Goal: Task Accomplishment & Management: Manage account settings

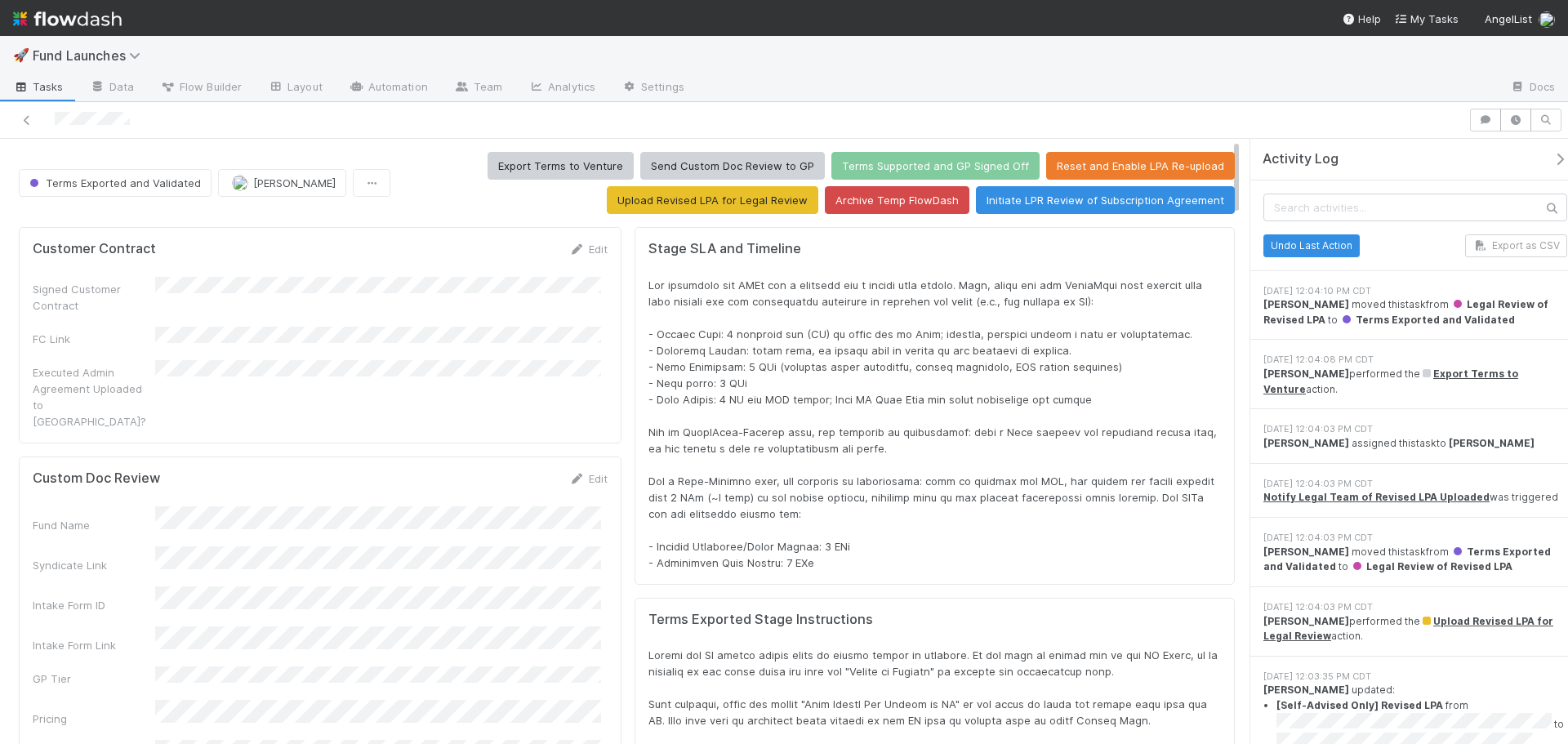
scroll to position [320, 1164]
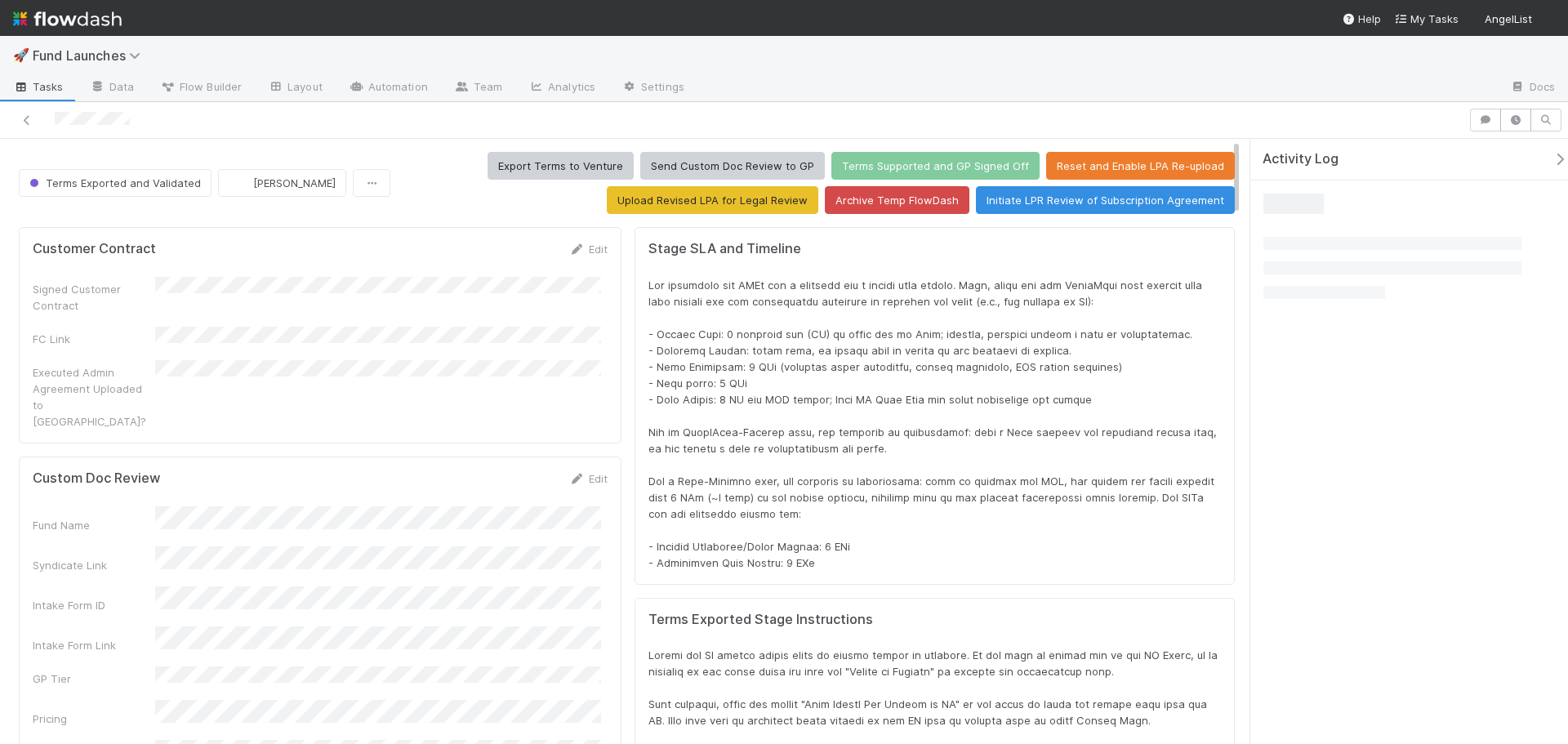
scroll to position [320, 1164]
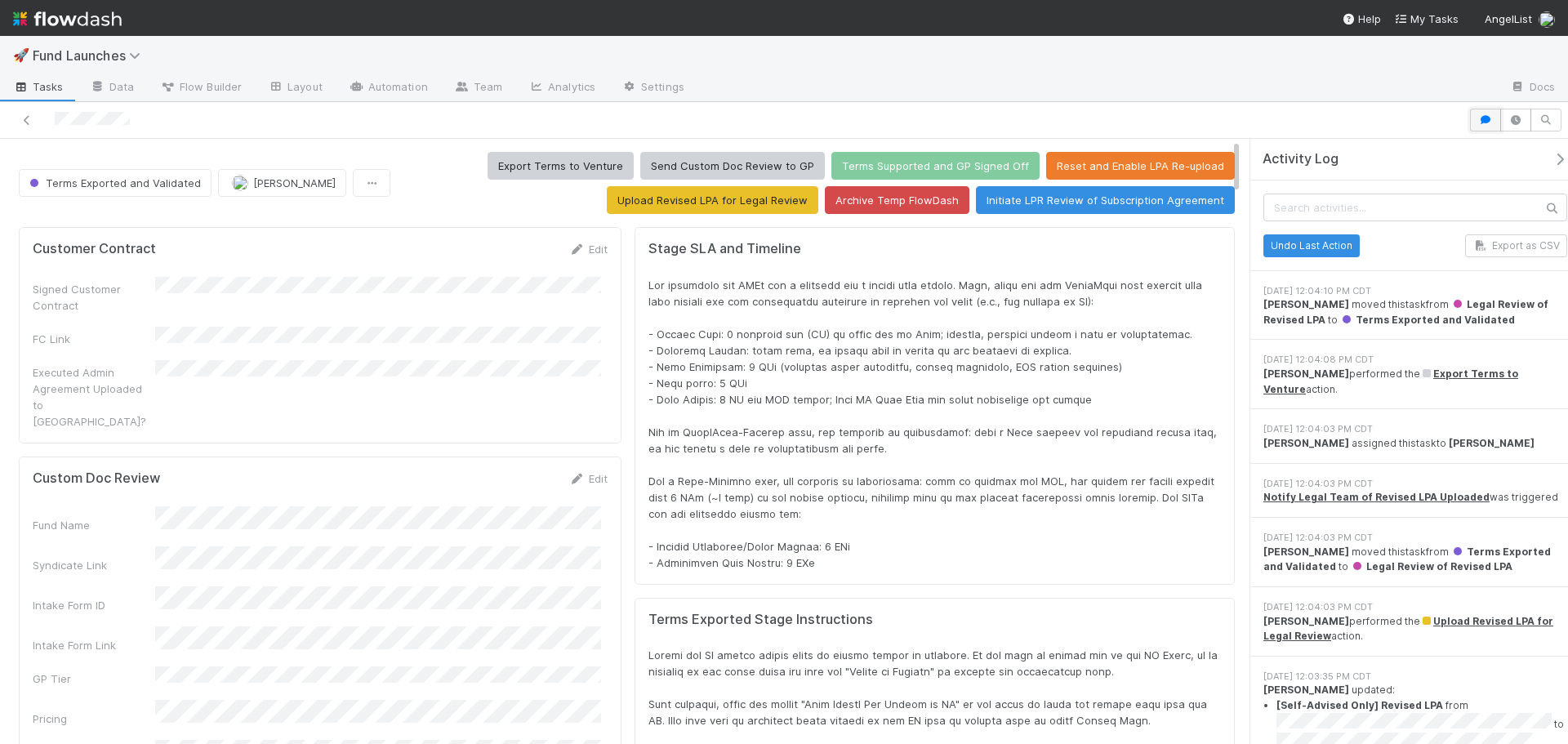
click at [1485, 116] on icon "button" at bounding box center [1484, 120] width 16 height 10
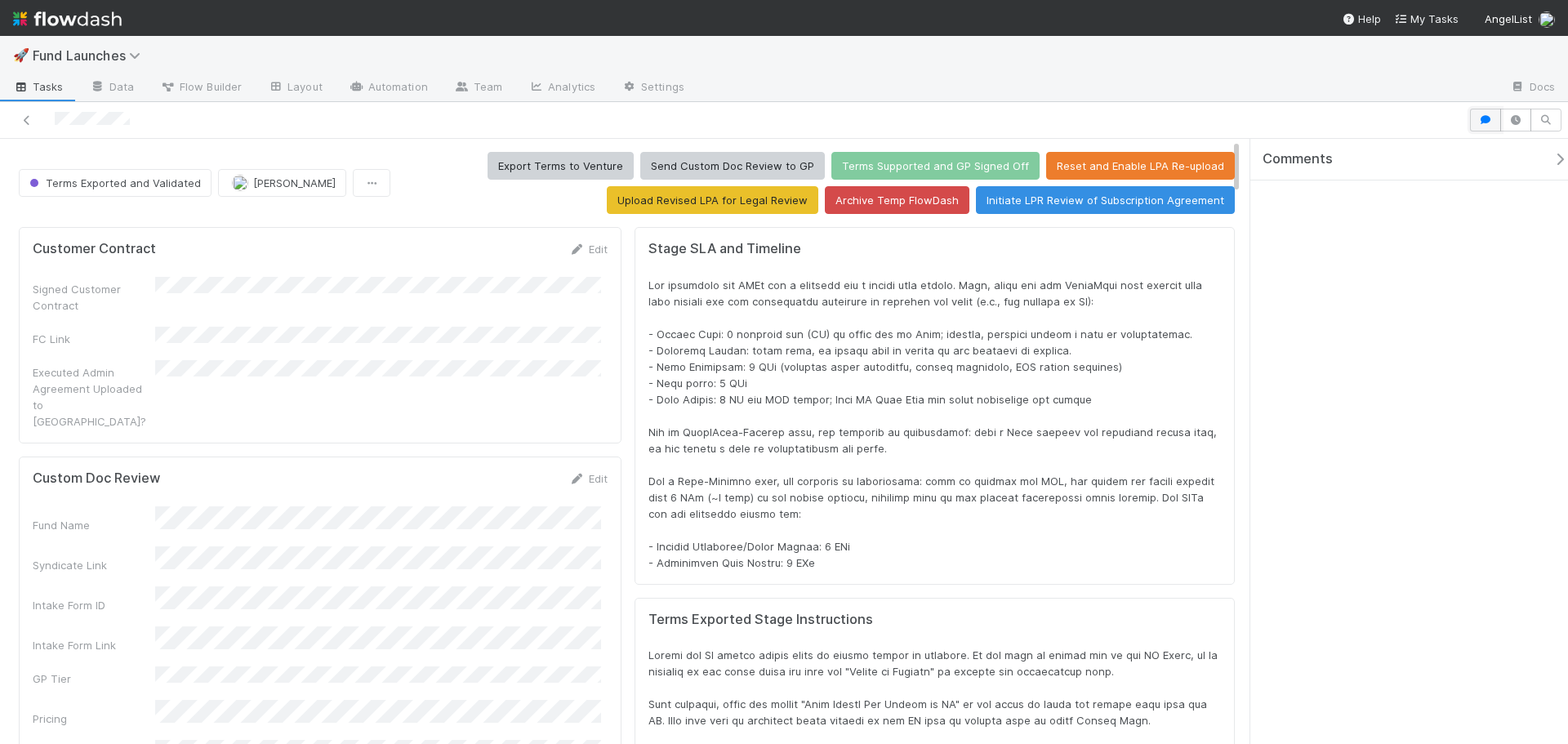
click at [1483, 127] on button "button" at bounding box center [1485, 120] width 31 height 23
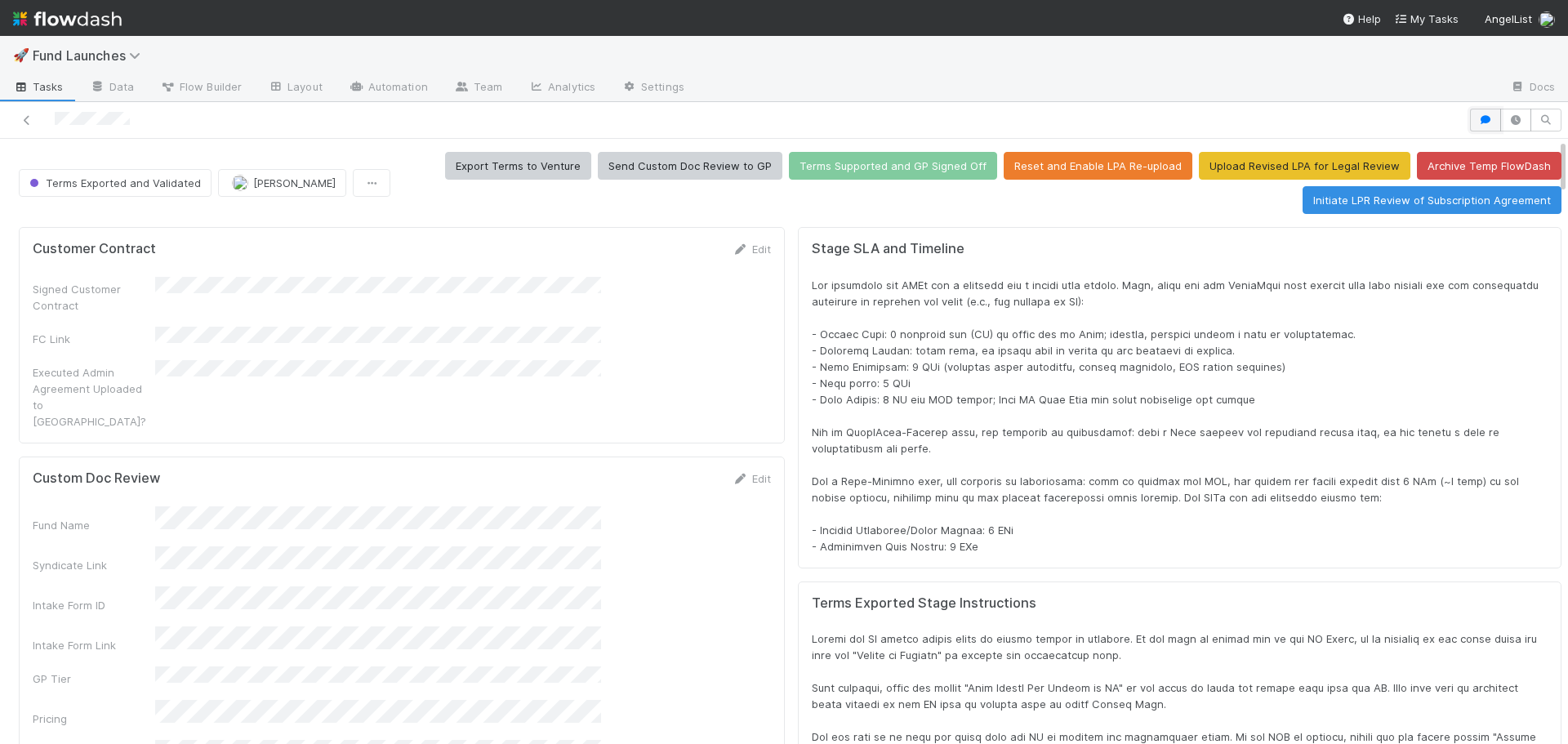
scroll to position [320, 1478]
click at [1483, 127] on button "button" at bounding box center [1485, 120] width 31 height 23
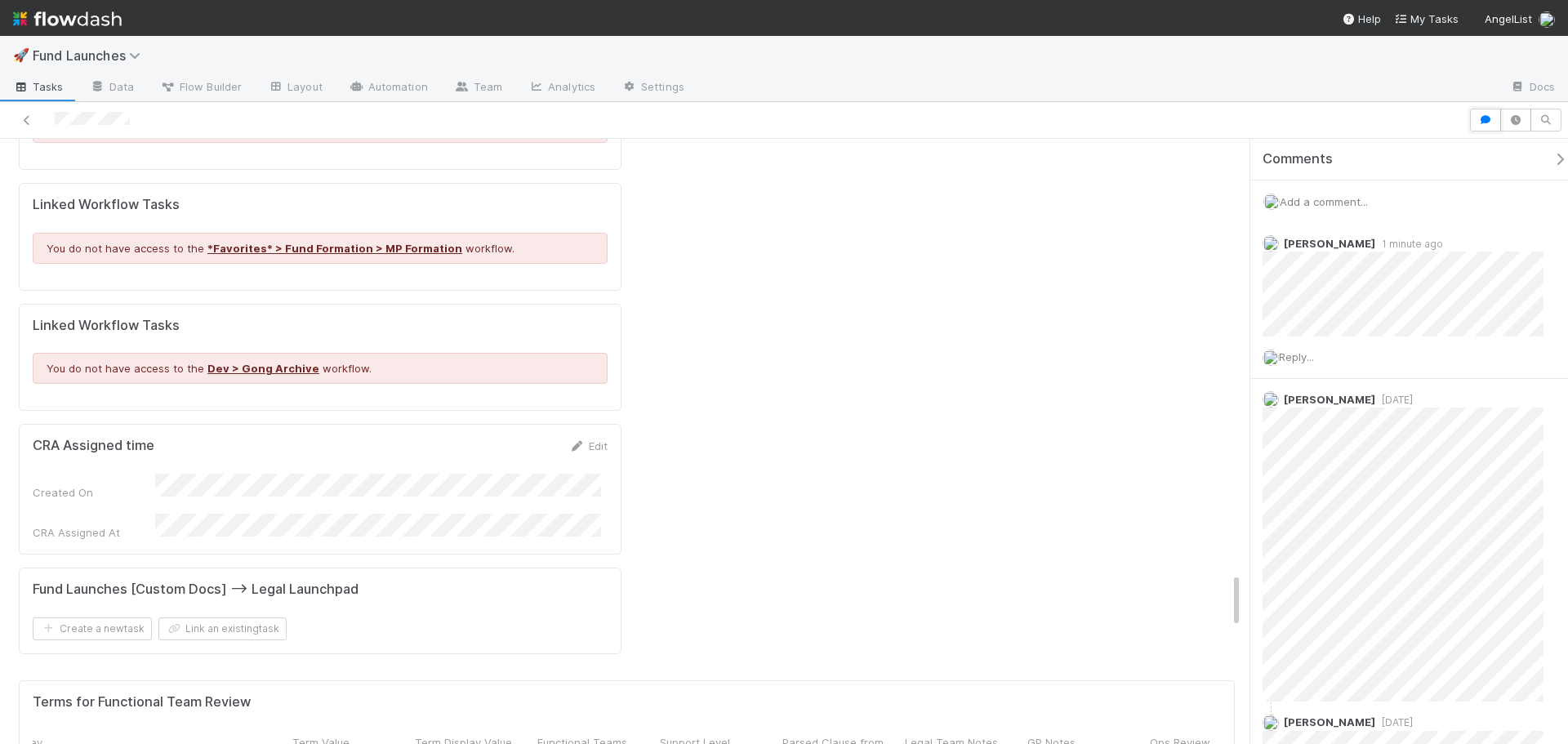
scroll to position [4657, 0]
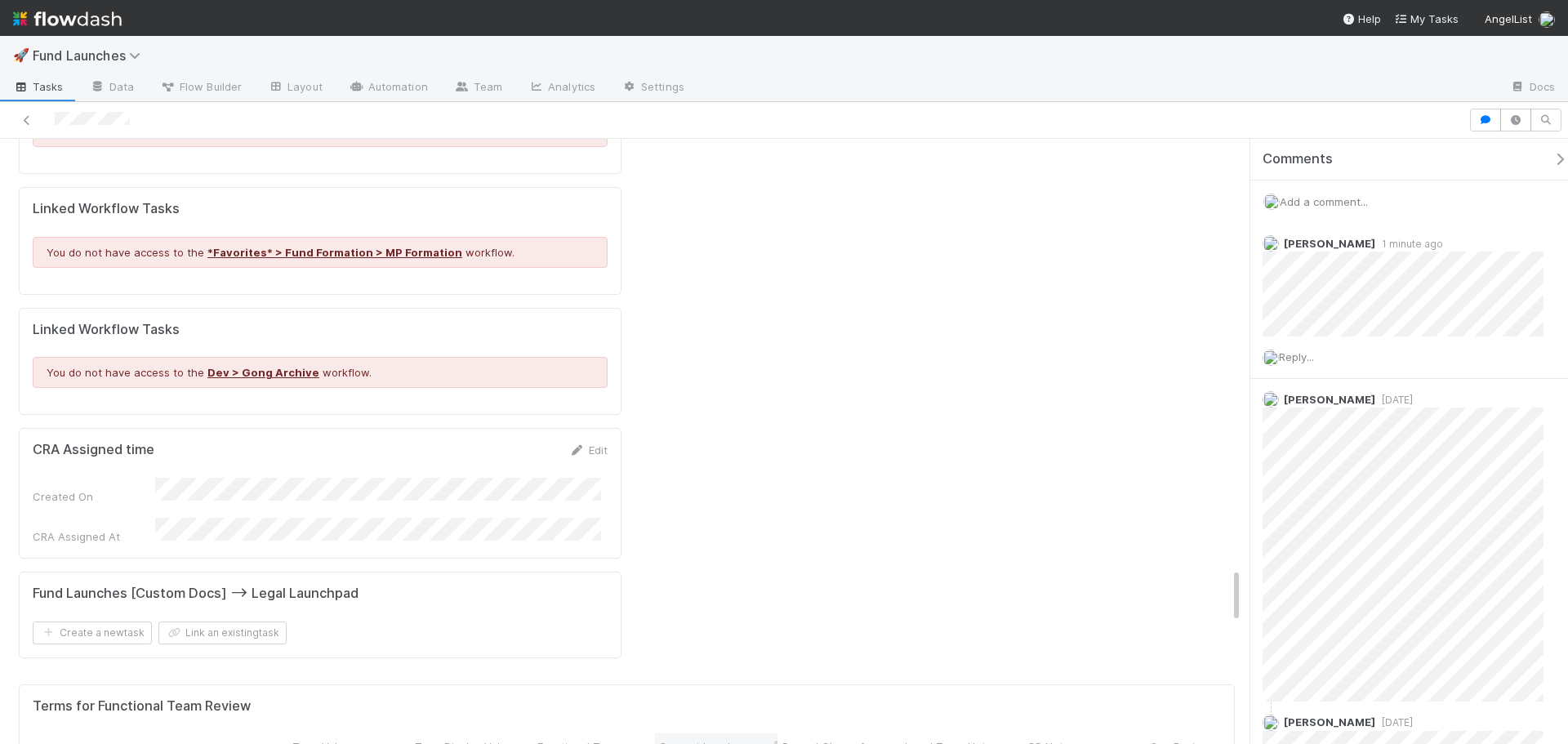
click at [717, 734] on div "Support Level" at bounding box center [716, 746] width 123 height 26
click at [720, 738] on span "Support Level" at bounding box center [695, 746] width 70 height 16
click at [721, 369] on div "Sort First → Last" at bounding box center [754, 380] width 186 height 25
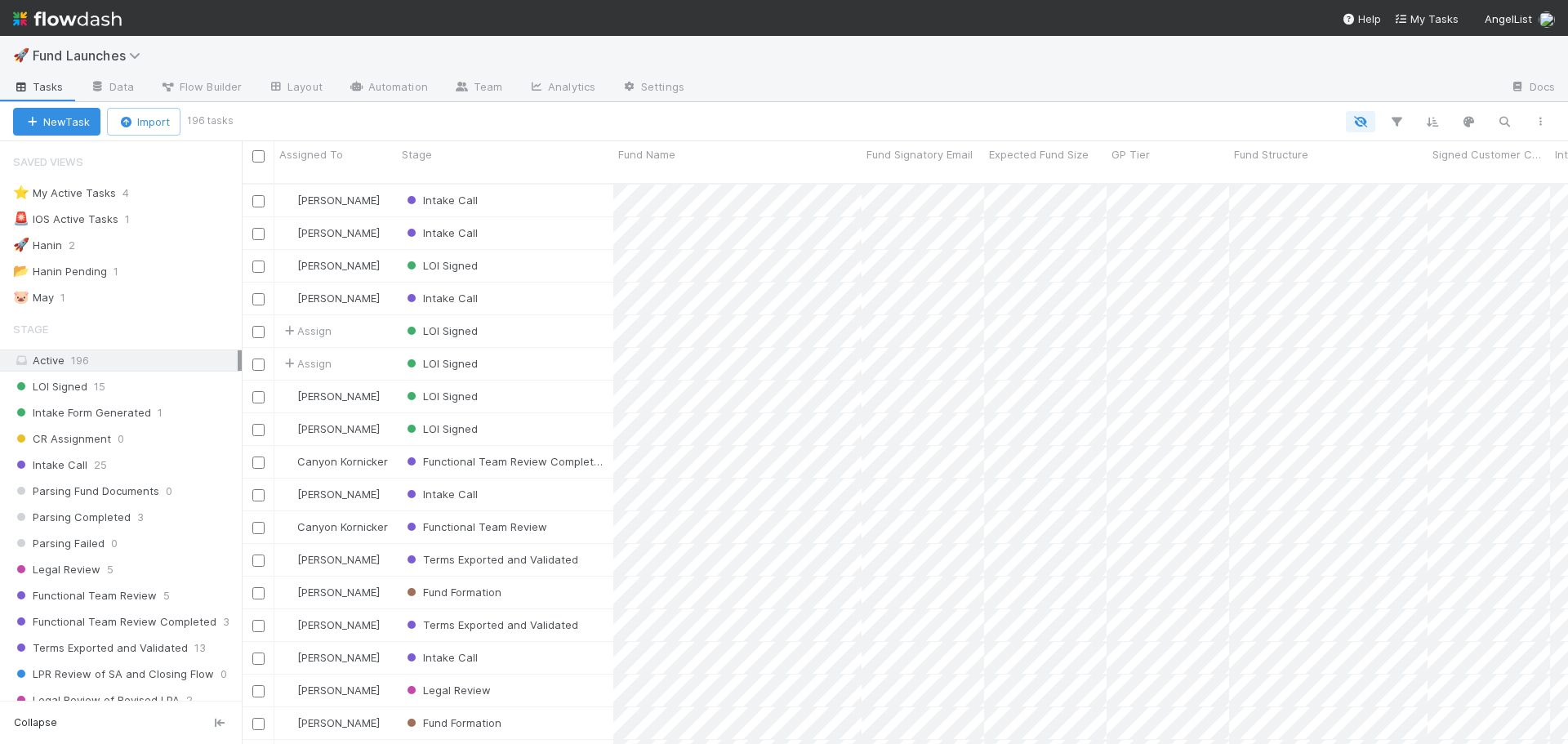
scroll to position [562, 1314]
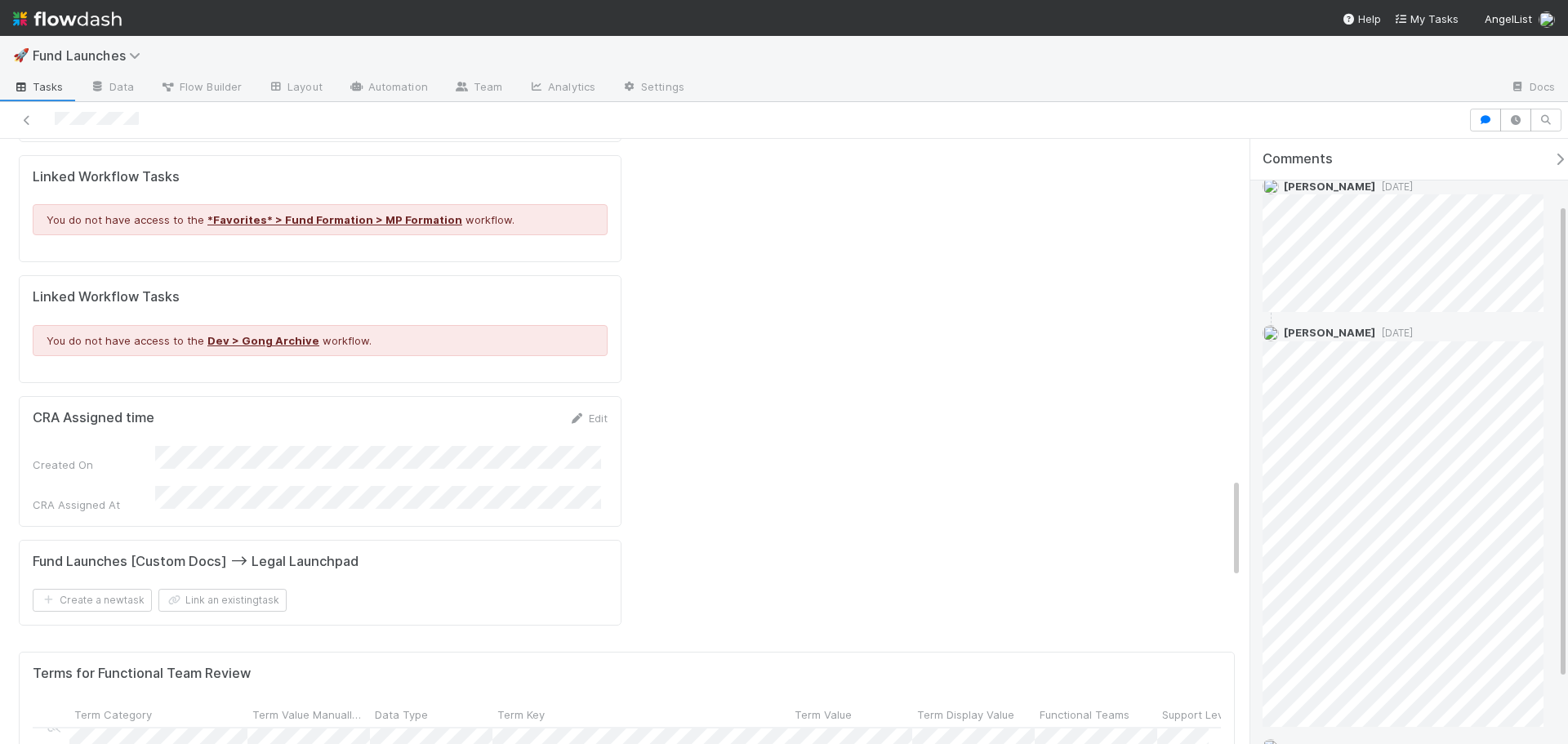
scroll to position [82, 0]
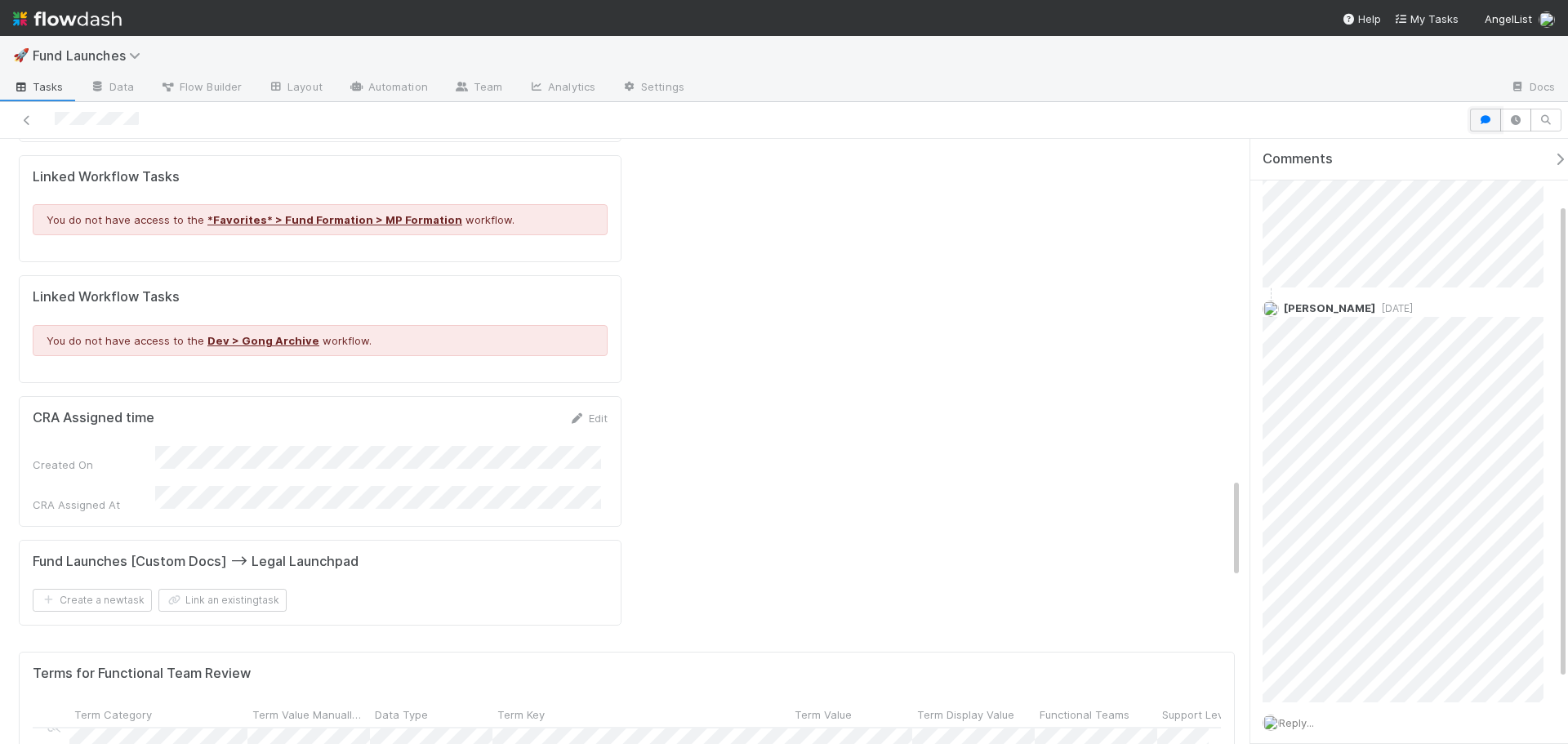
click at [1491, 120] on icon "button" at bounding box center [1484, 120] width 16 height 10
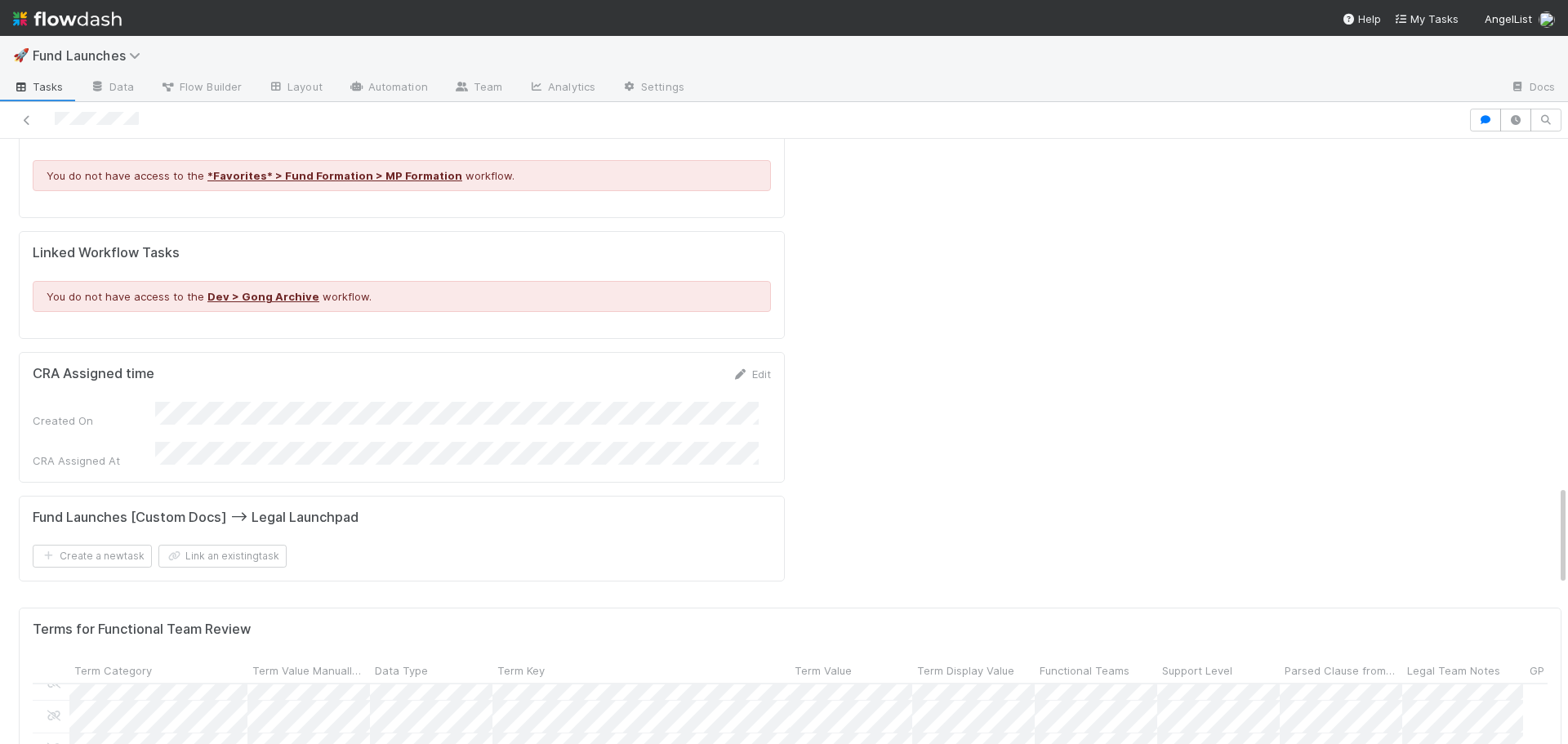
scroll to position [2097, 0]
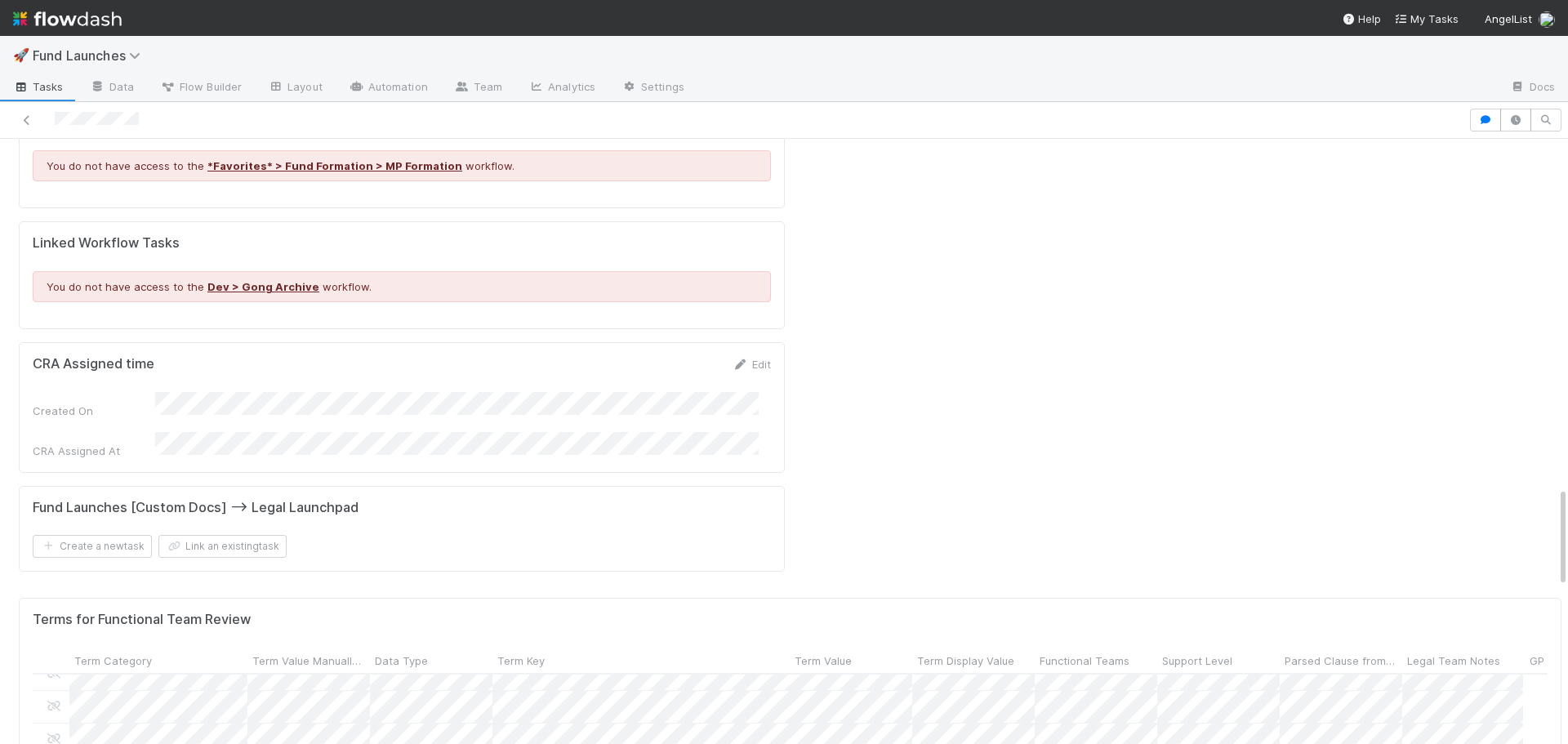
drag, startPoint x: 1550, startPoint y: 544, endPoint x: 1554, endPoint y: 553, distance: 9.8
click at [1554, 553] on div "Legal Review Robin Sosnow Request Functional Team Review Calculate Parser Accur…" at bounding box center [784, 441] width 1568 height 605
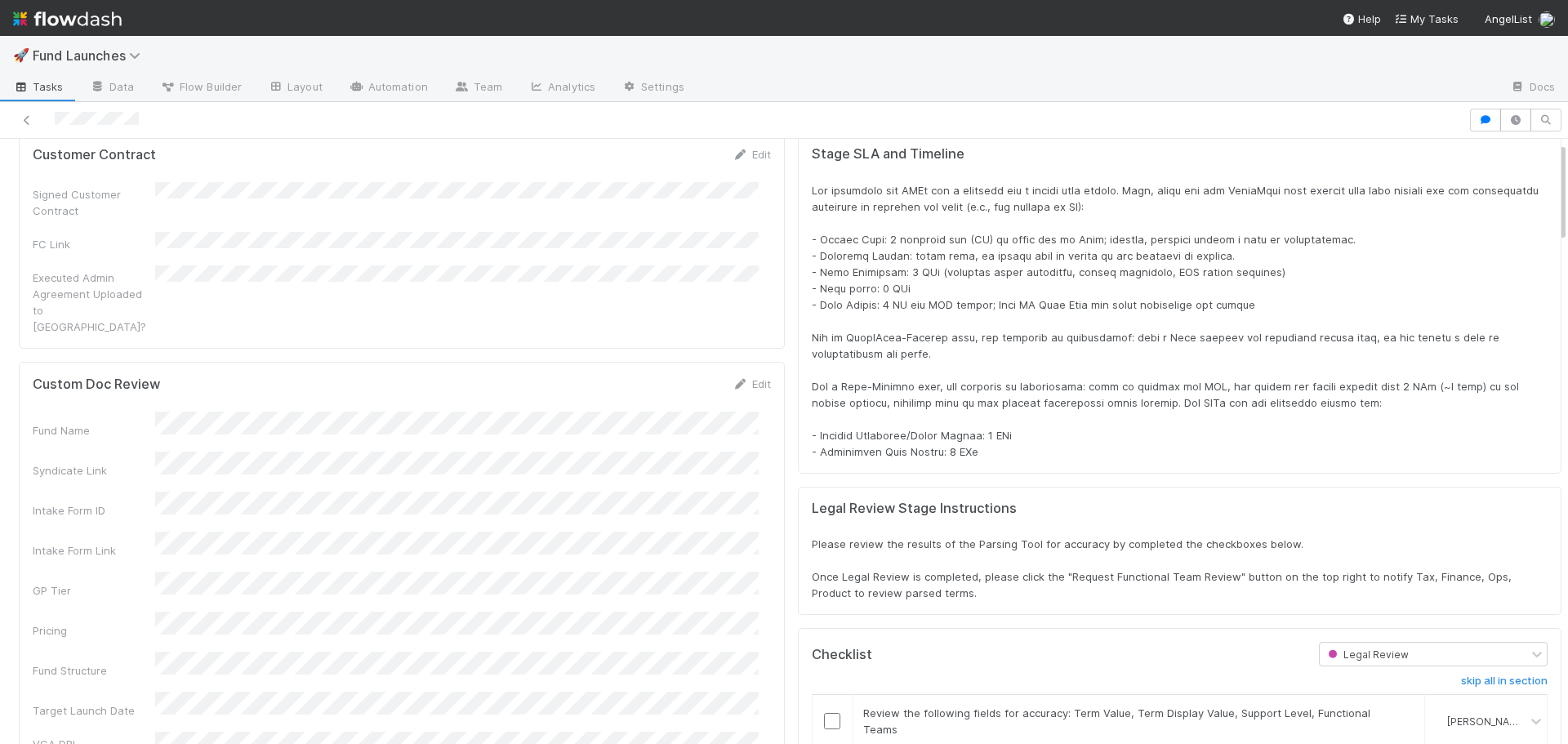
scroll to position [0, 0]
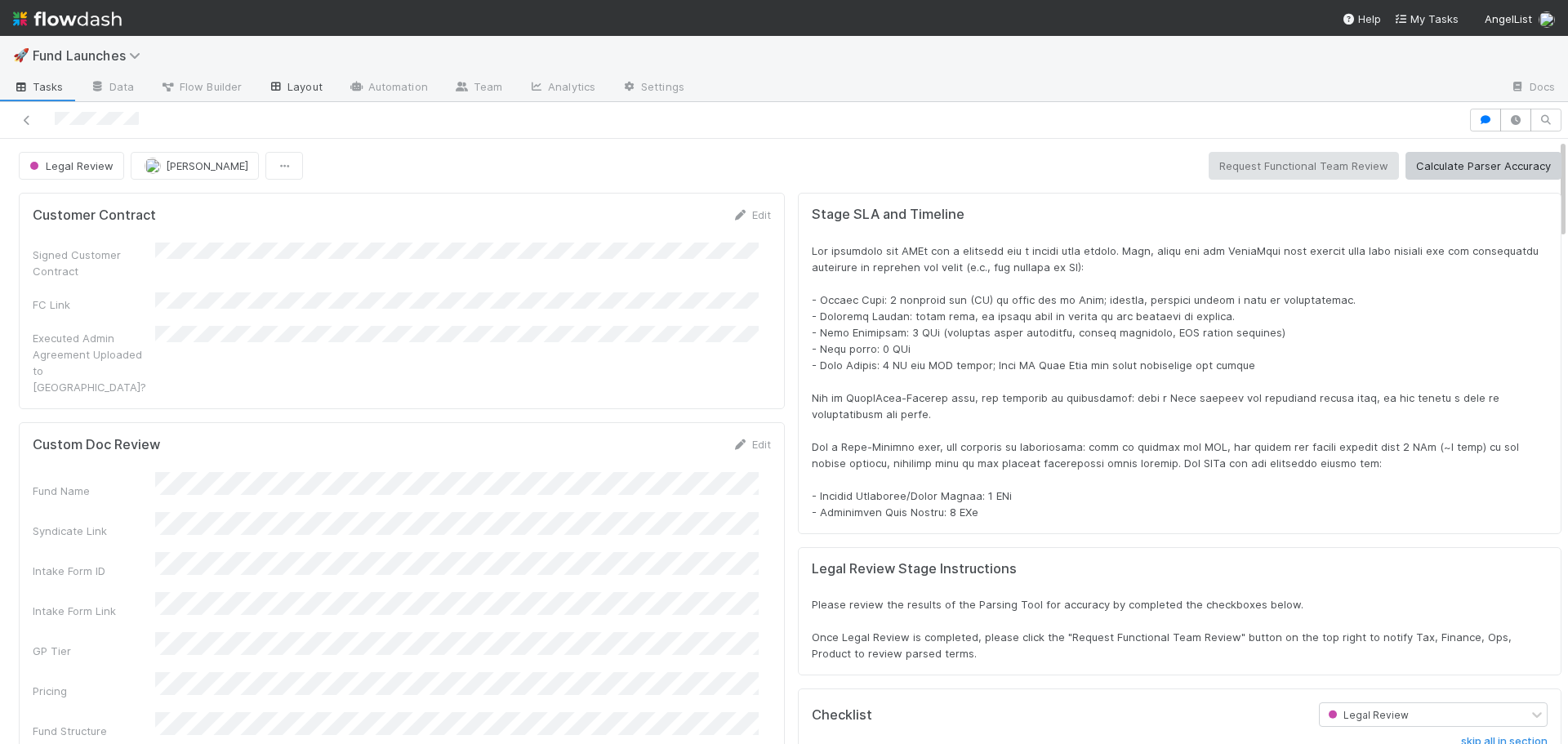
click at [277, 89] on icon at bounding box center [276, 87] width 16 height 10
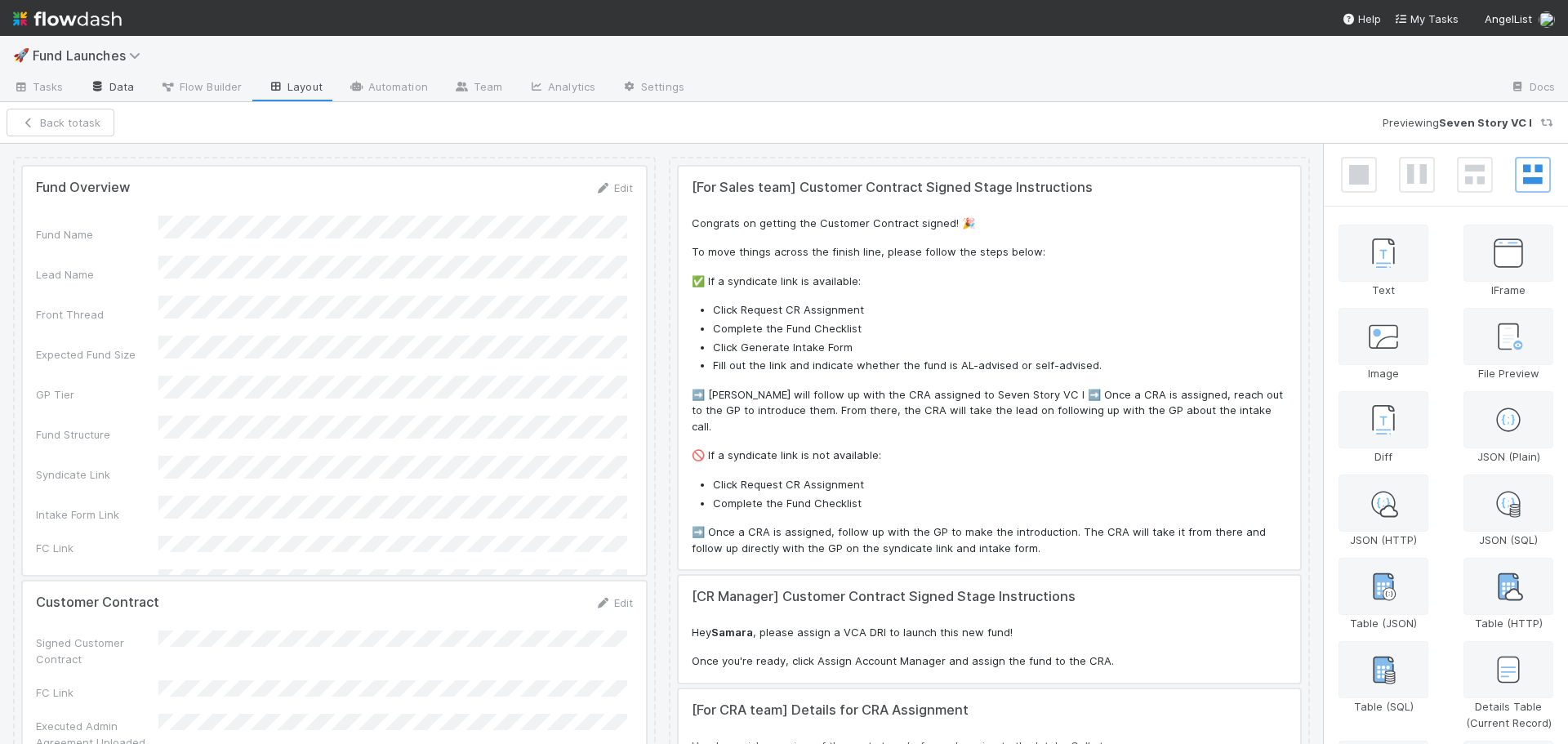
scroll to position [320, 1227]
click at [97, 88] on icon at bounding box center [97, 87] width 16 height 10
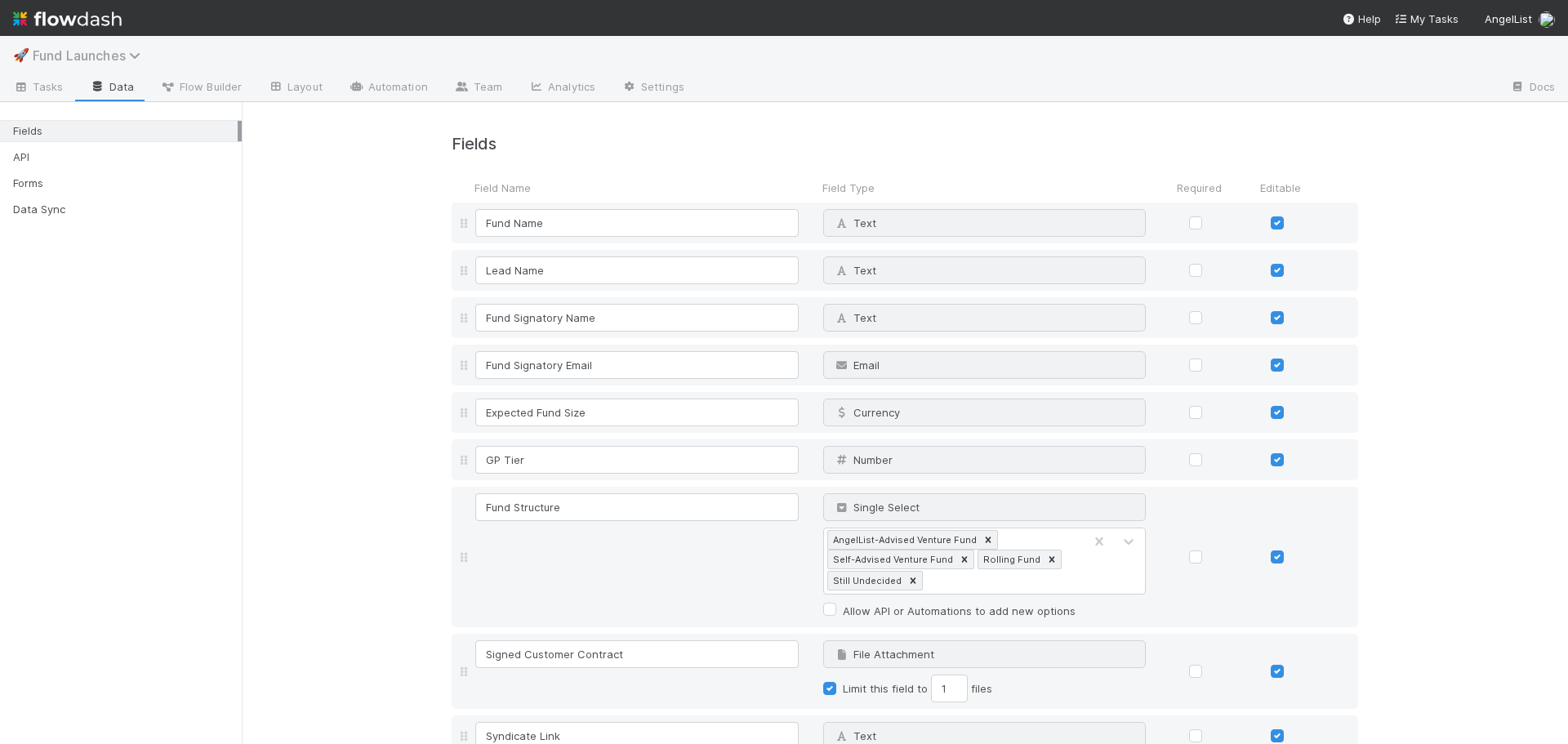
click at [101, 59] on span "Fund Launches" at bounding box center [90, 55] width 116 height 16
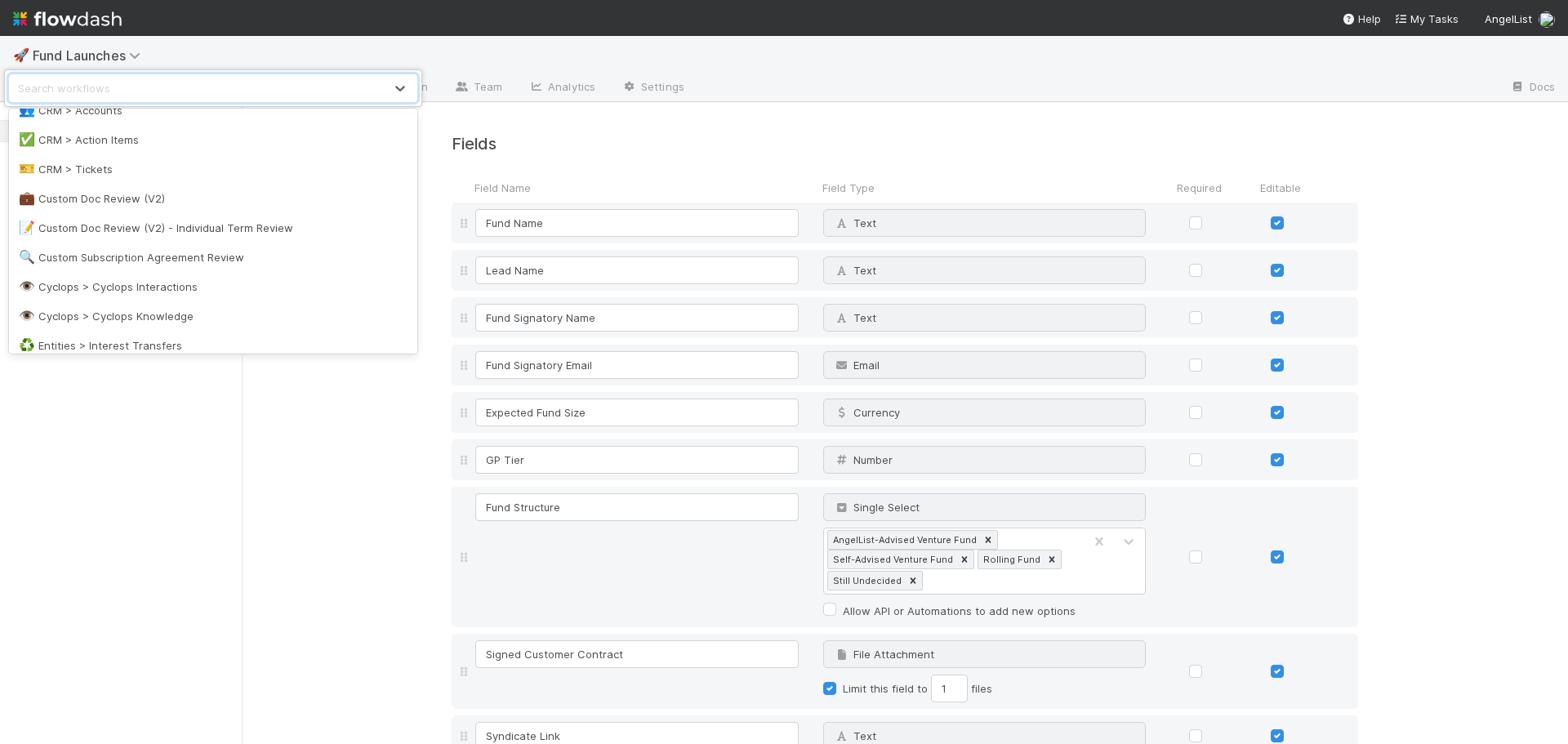
scroll to position [326, 0]
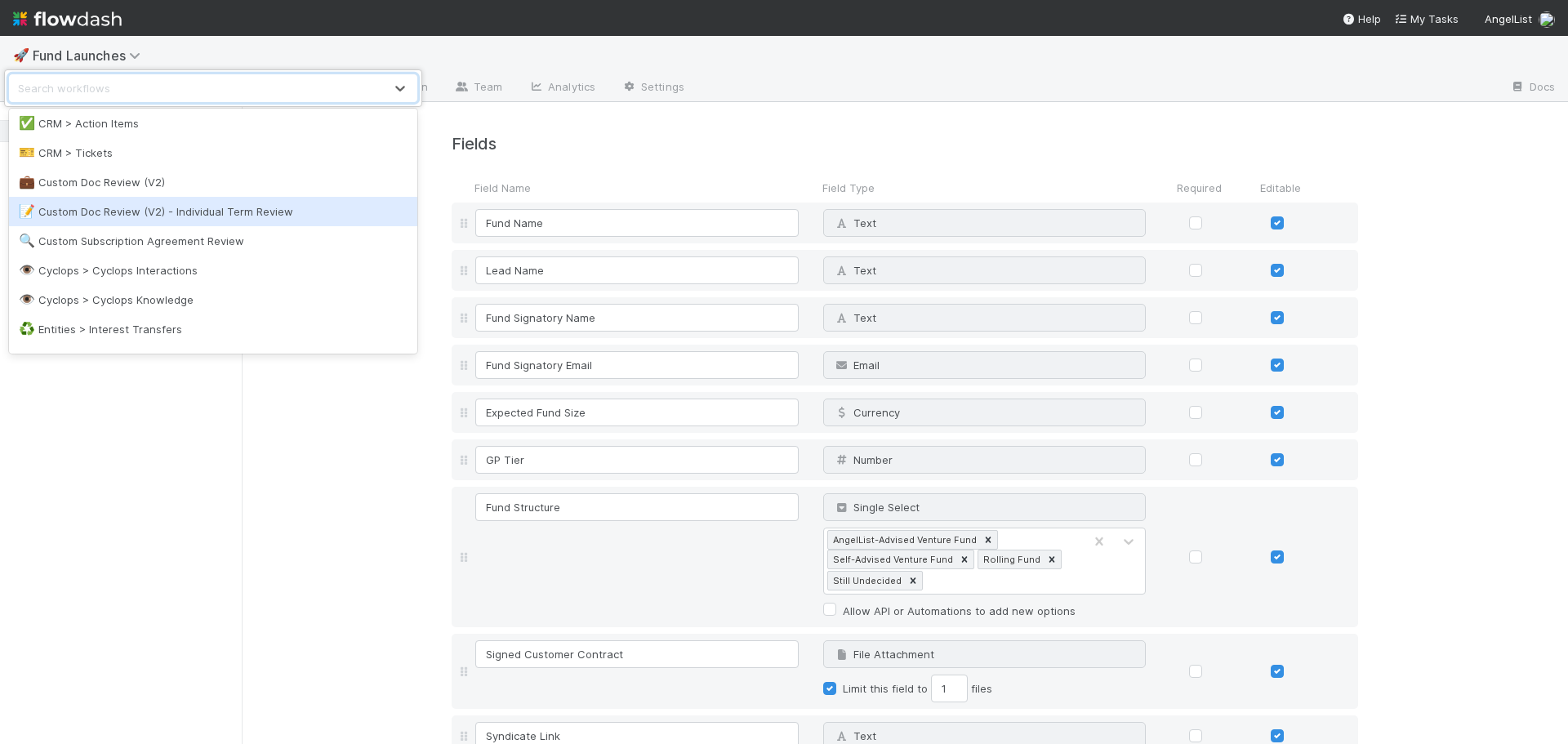
click at [228, 210] on div "📝 Custom Doc Review (V2) - Individual Term Review" at bounding box center [213, 211] width 389 height 16
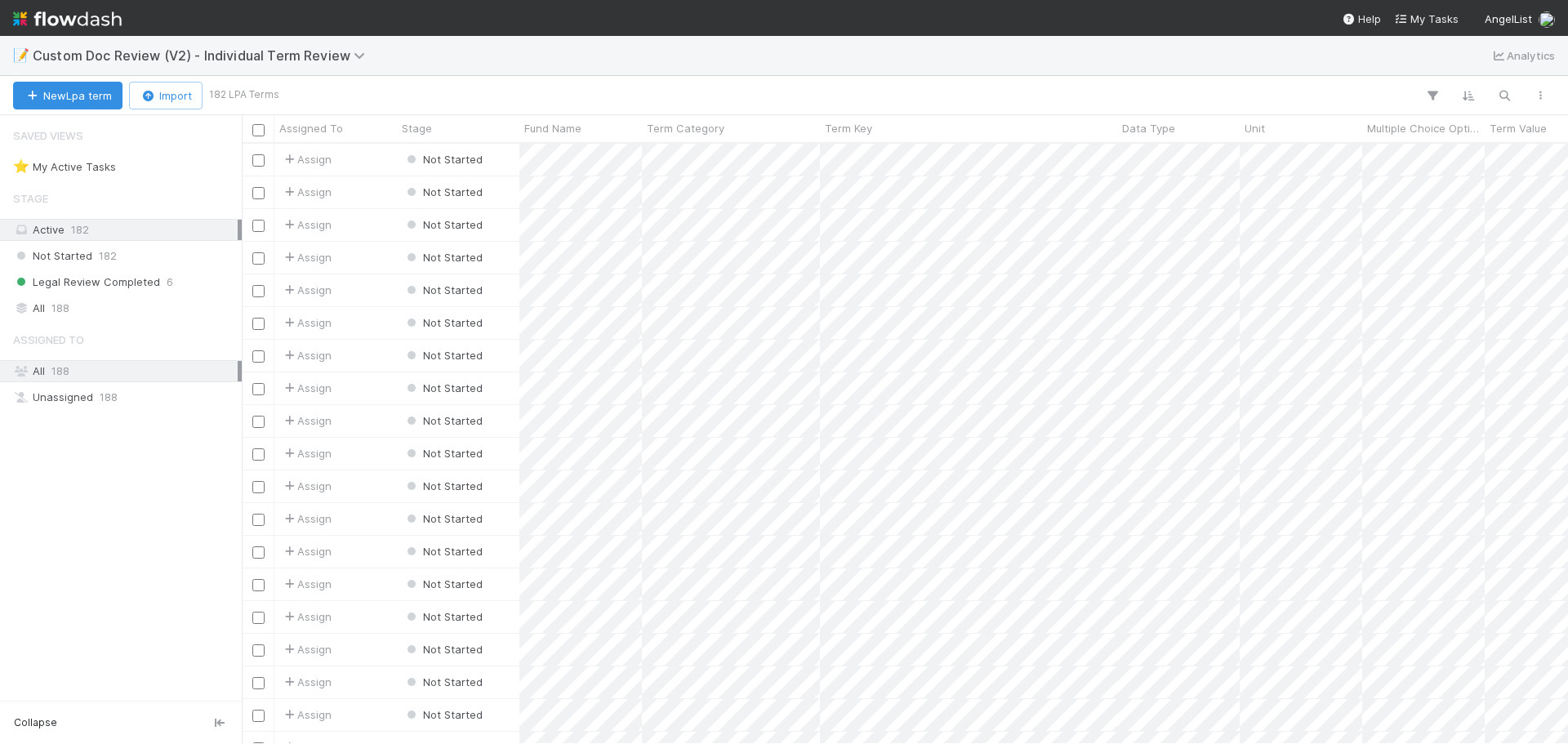
scroll to position [588, 1314]
click at [1535, 93] on icon "button" at bounding box center [1539, 95] width 16 height 10
click at [1222, 92] on div "View as list Comments Export view to CSV" at bounding box center [784, 372] width 1568 height 744
click at [317, 49] on span "Custom Doc Review (V2) - Individual Term Review" at bounding box center [203, 55] width 340 height 16
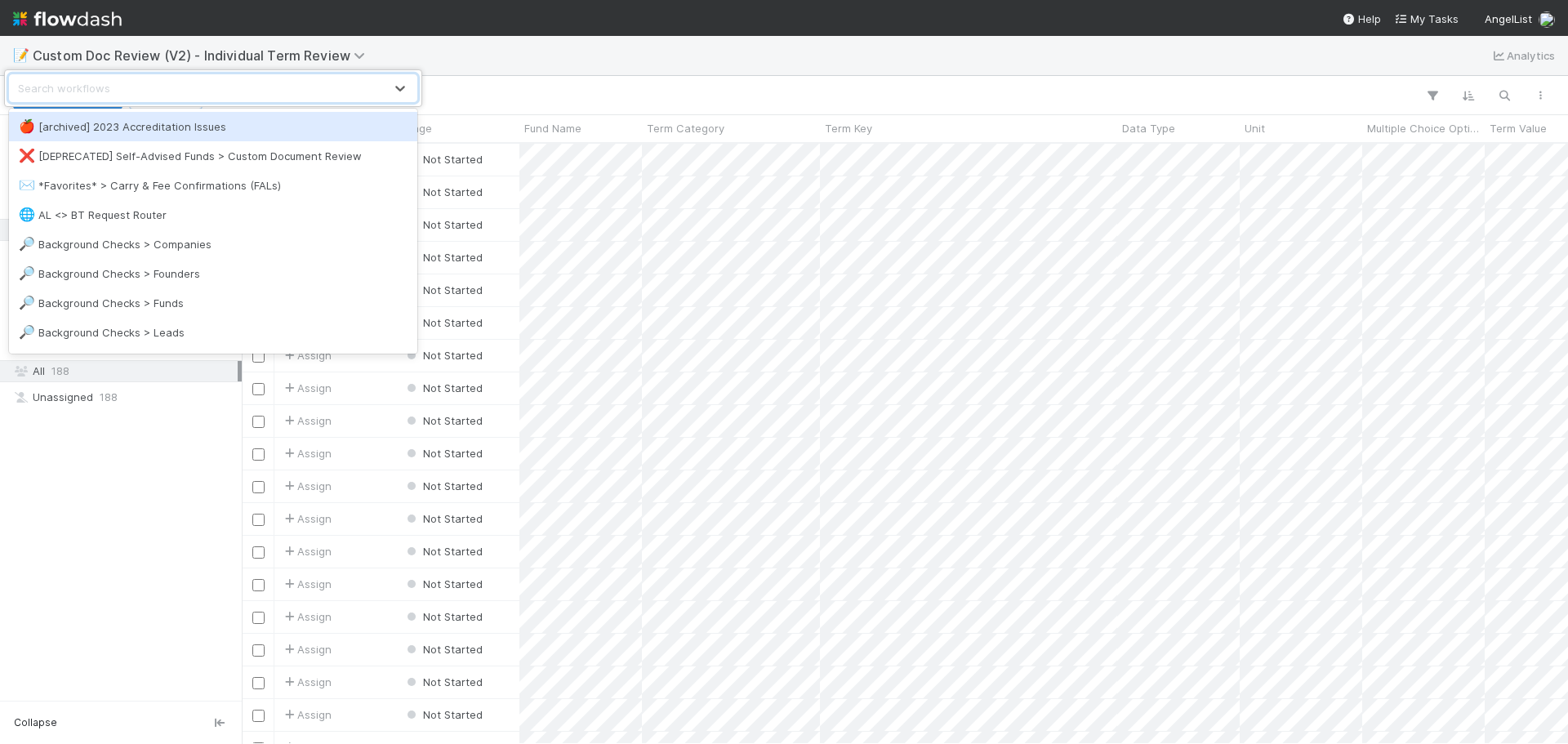
click at [641, 55] on div "option [archived] 2023 Accreditation Issues focused, 1 of 53. 53 results availa…" at bounding box center [784, 372] width 1568 height 744
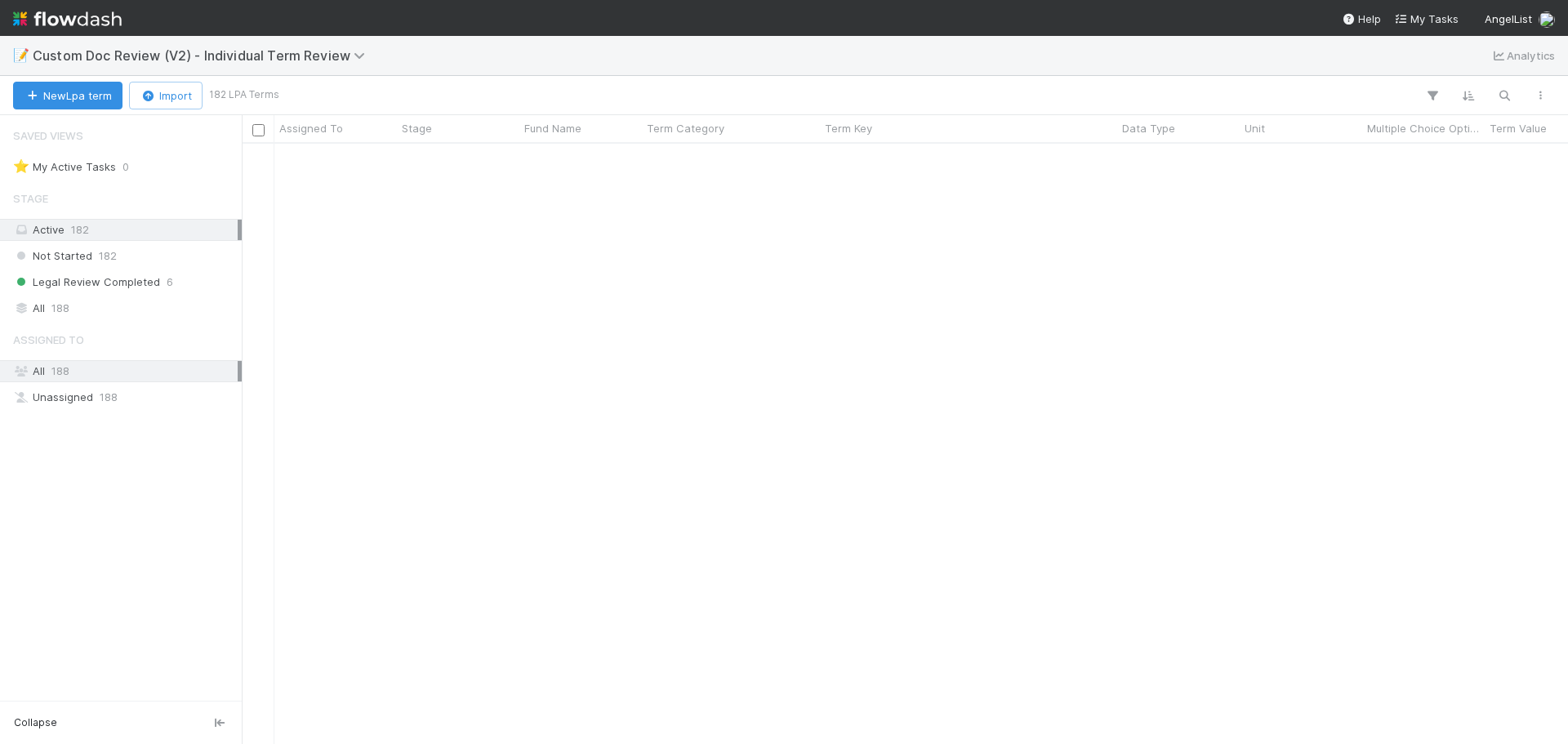
scroll to position [0, 0]
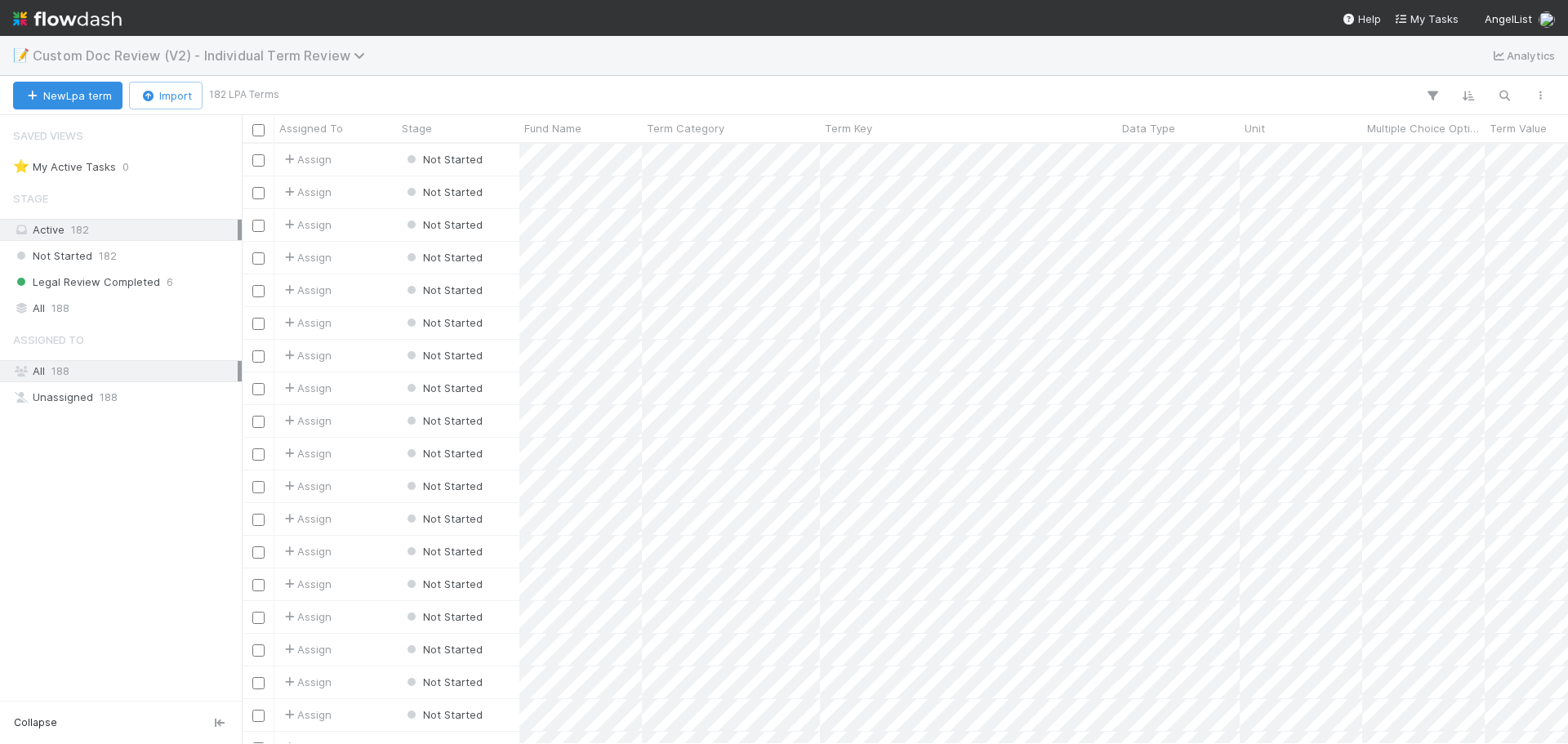
click at [154, 54] on span "Custom Doc Review (V2) - Individual Term Review" at bounding box center [203, 55] width 340 height 16
click at [402, 89] on icon at bounding box center [400, 88] width 10 height 6
click at [511, 62] on div "0 results available. Select is focused ,type to refine list, press Down to open…" at bounding box center [784, 372] width 1568 height 744
click at [324, 59] on span "Custom Doc Review (V2) - Individual Term Review" at bounding box center [203, 55] width 340 height 16
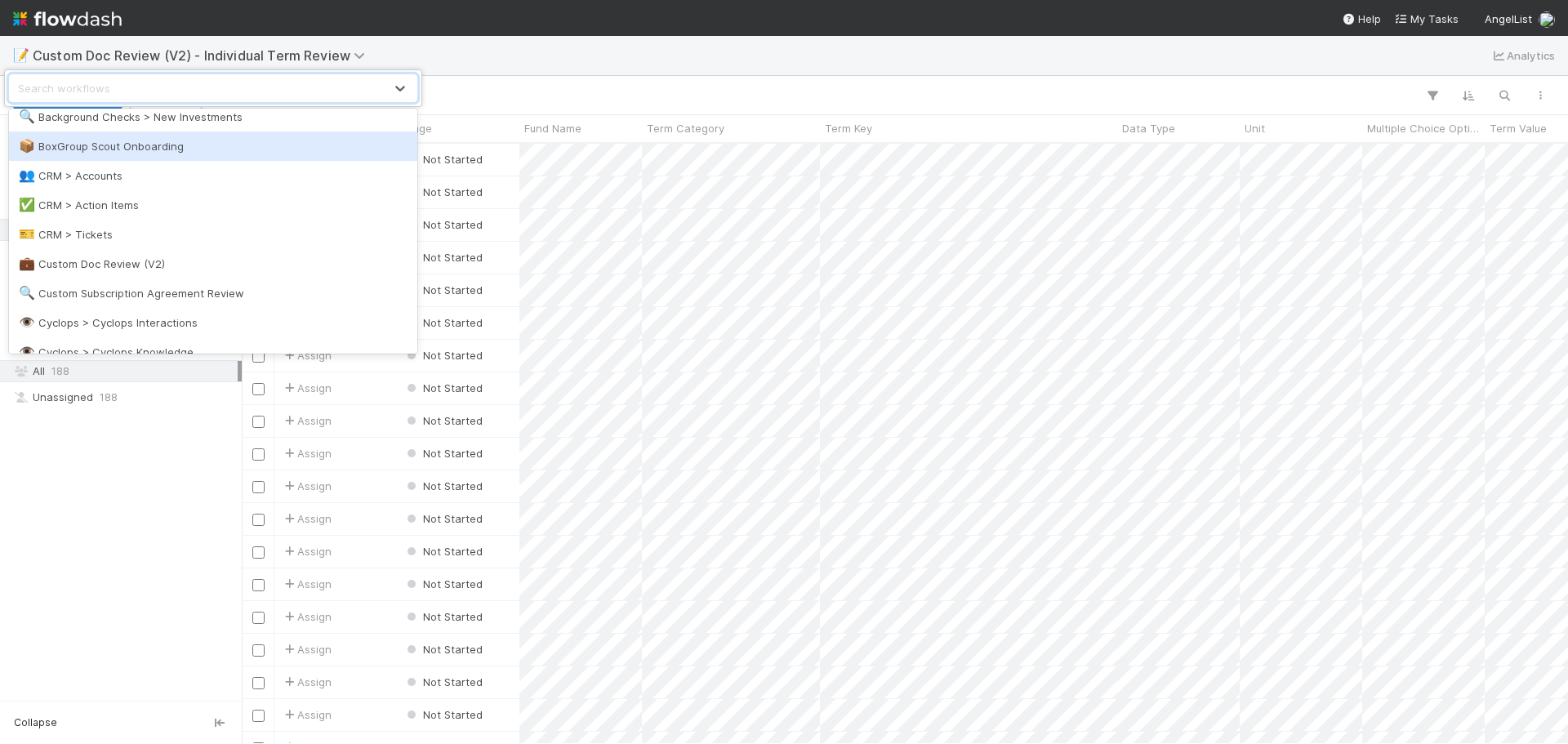
scroll to position [326, 0]
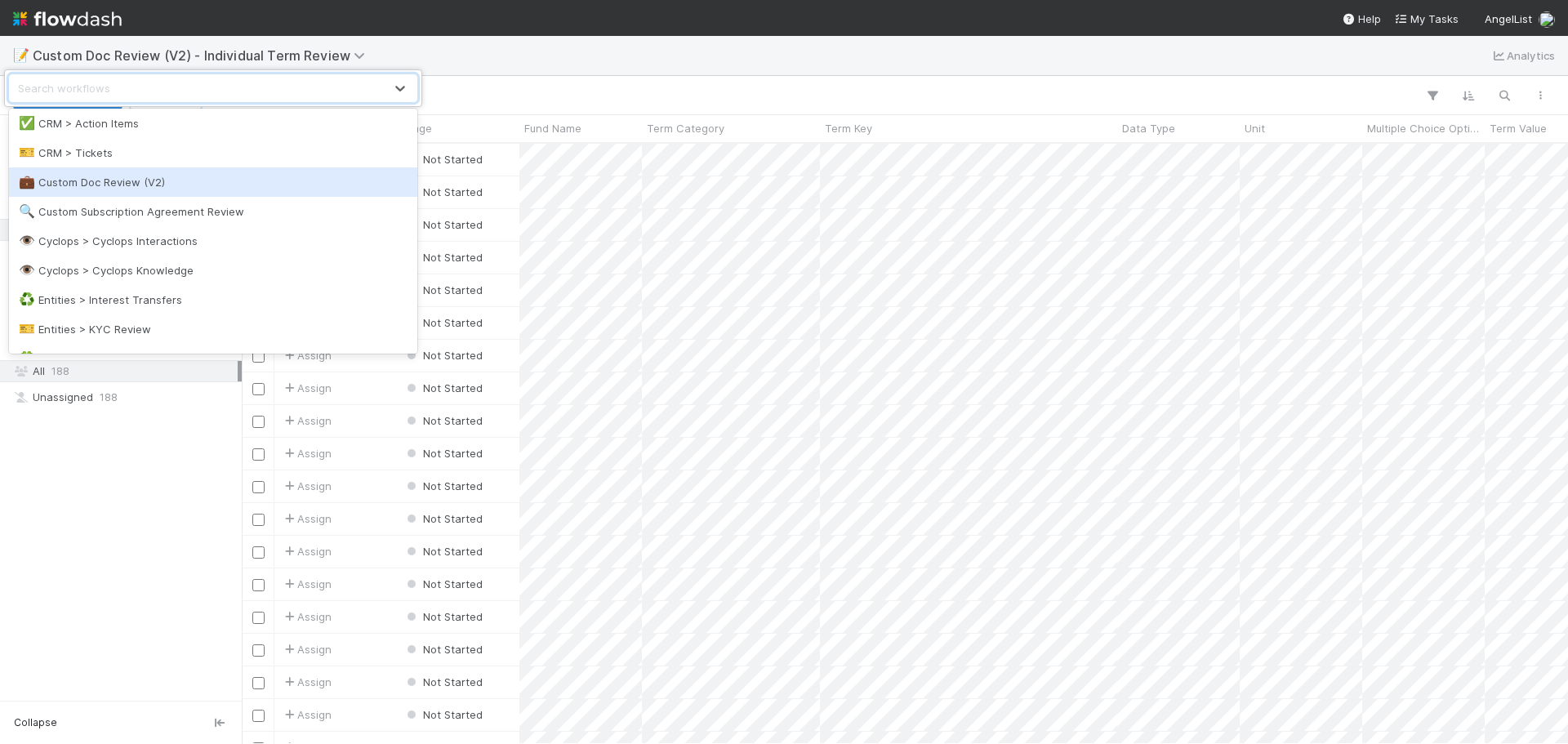
click at [292, 184] on div "💼 Custom Doc Review (V2)" at bounding box center [213, 182] width 389 height 16
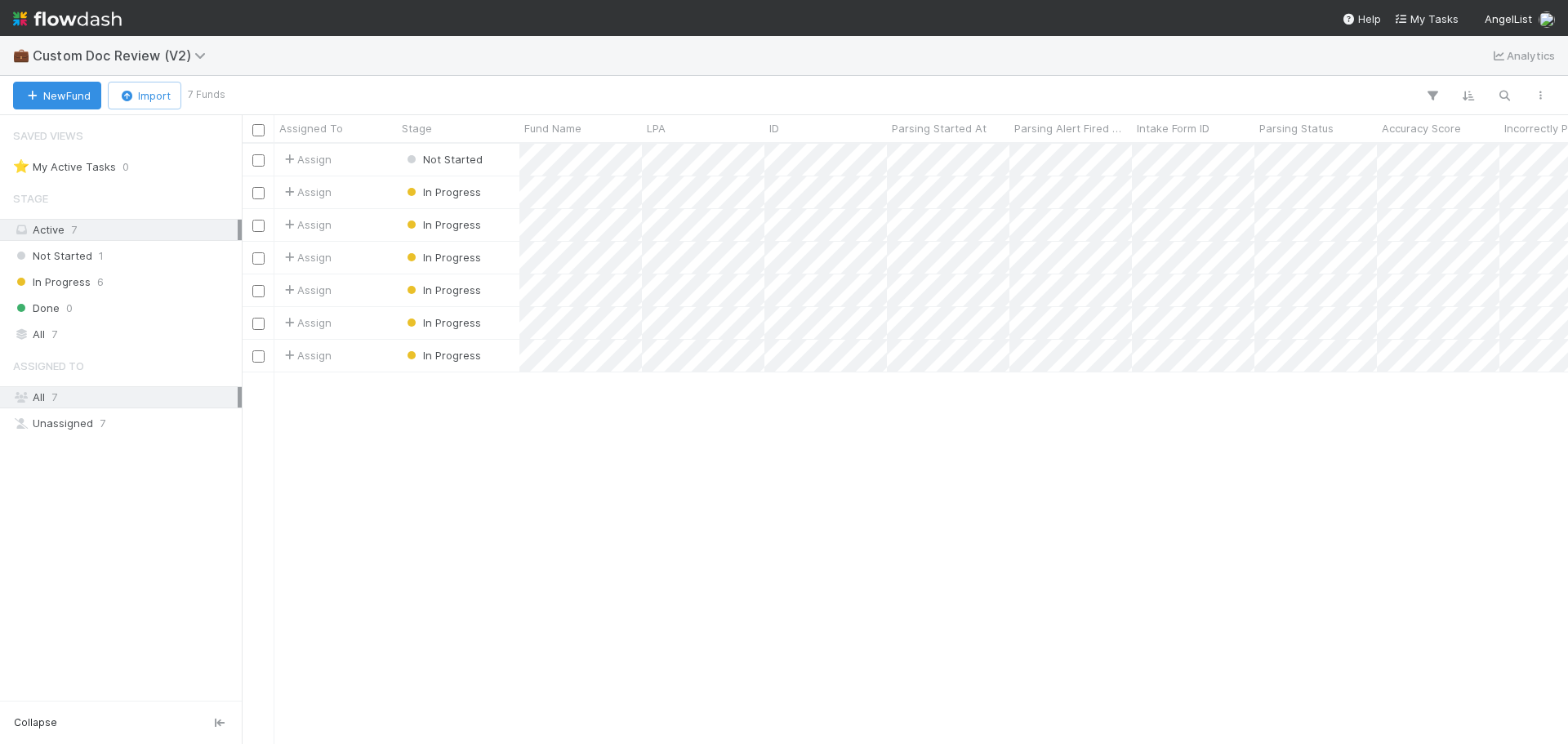
scroll to position [588, 1314]
click at [188, 51] on span "Custom Doc Review (V2)" at bounding box center [123, 55] width 182 height 16
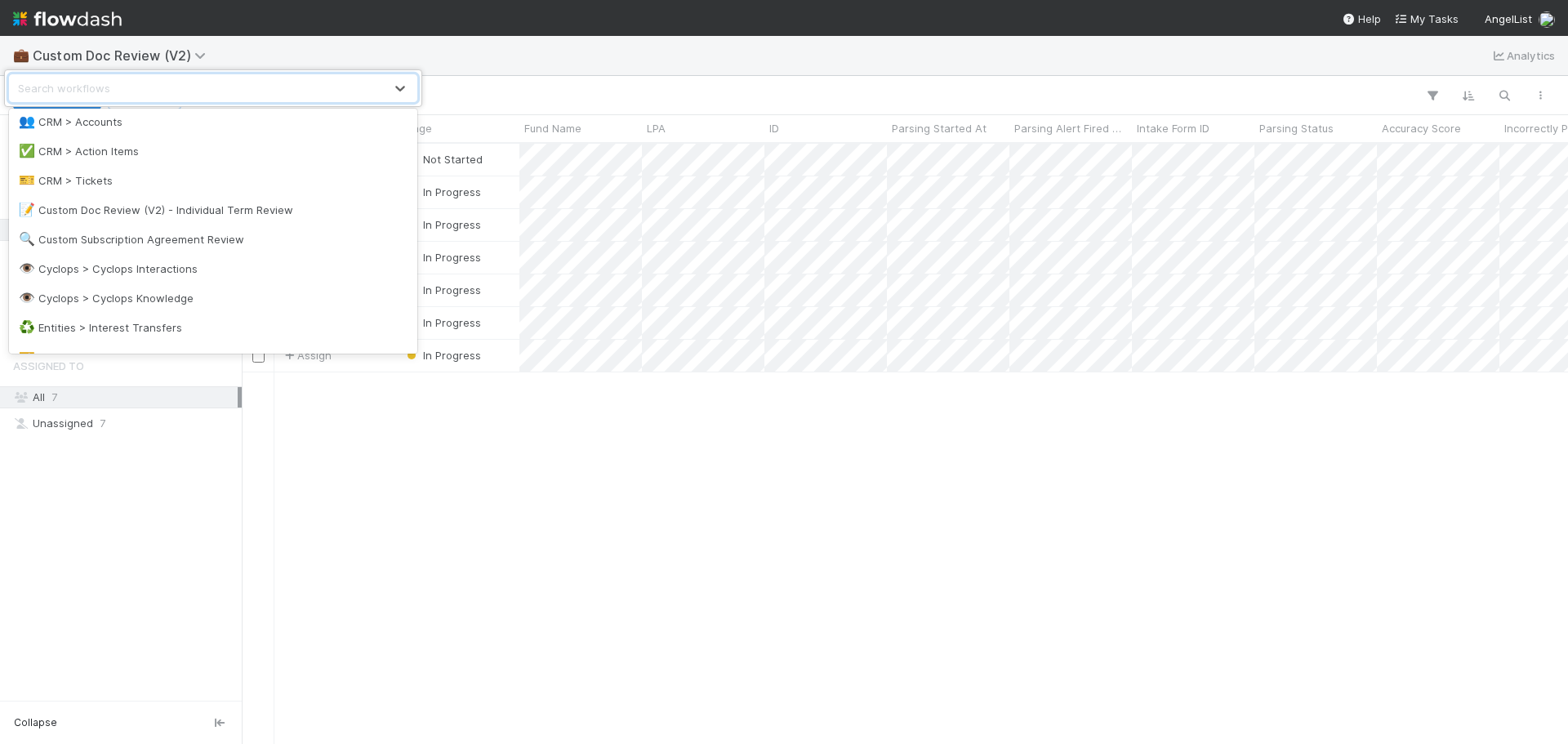
scroll to position [326, 0]
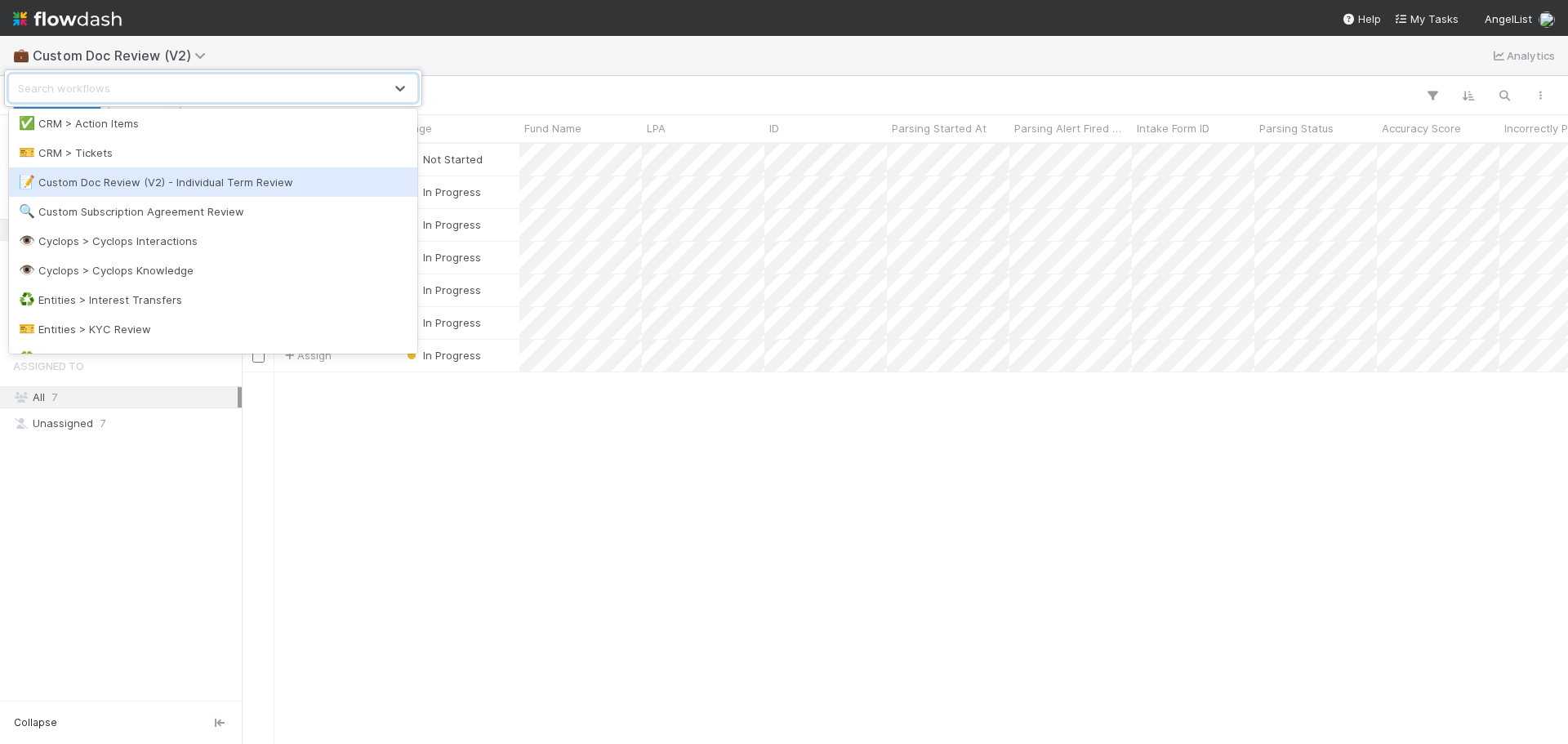
click at [295, 186] on div "📝 Custom Doc Review (V2) - Individual Term Review" at bounding box center [213, 182] width 389 height 16
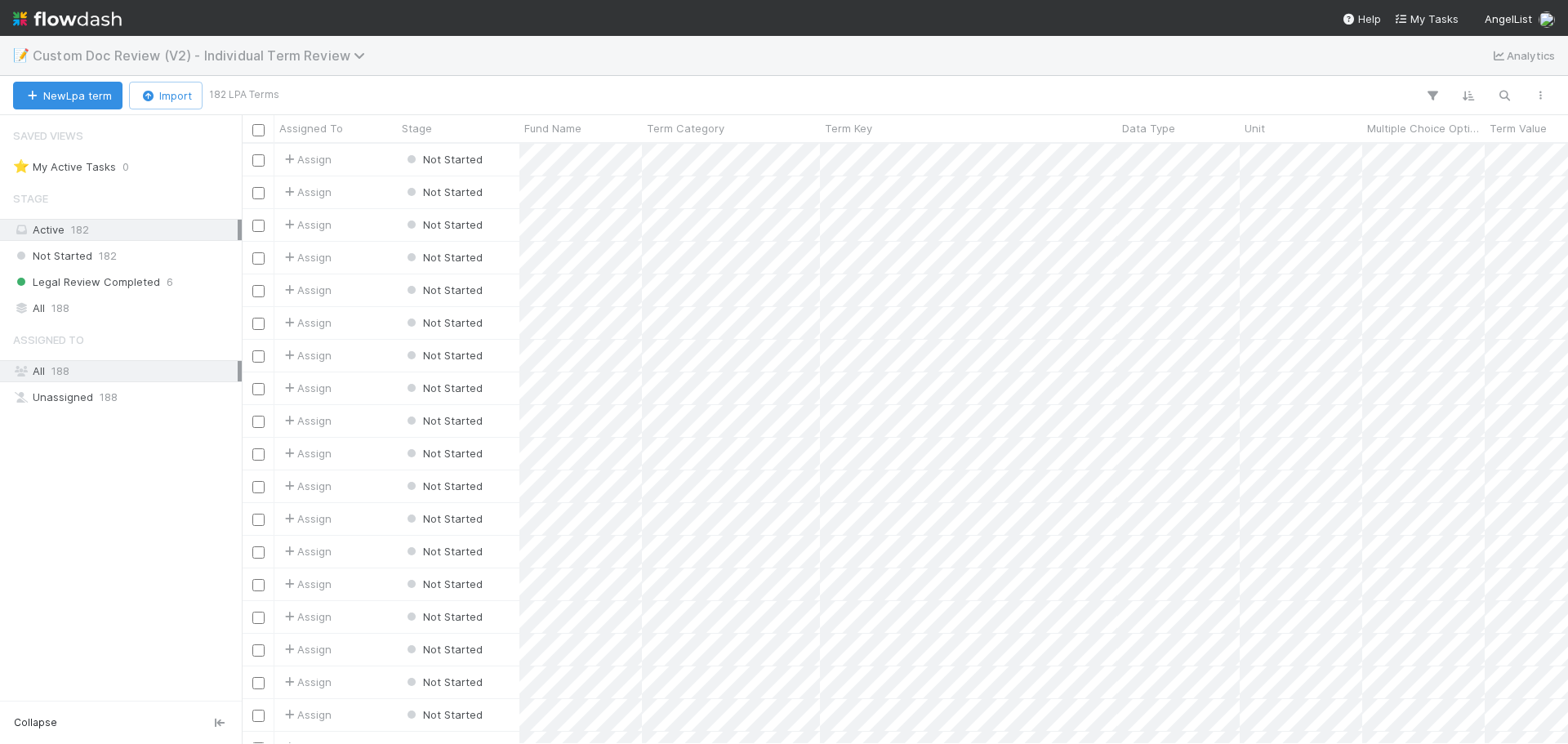
click at [223, 60] on span "Custom Doc Review (V2) - Individual Term Review" at bounding box center [203, 55] width 340 height 16
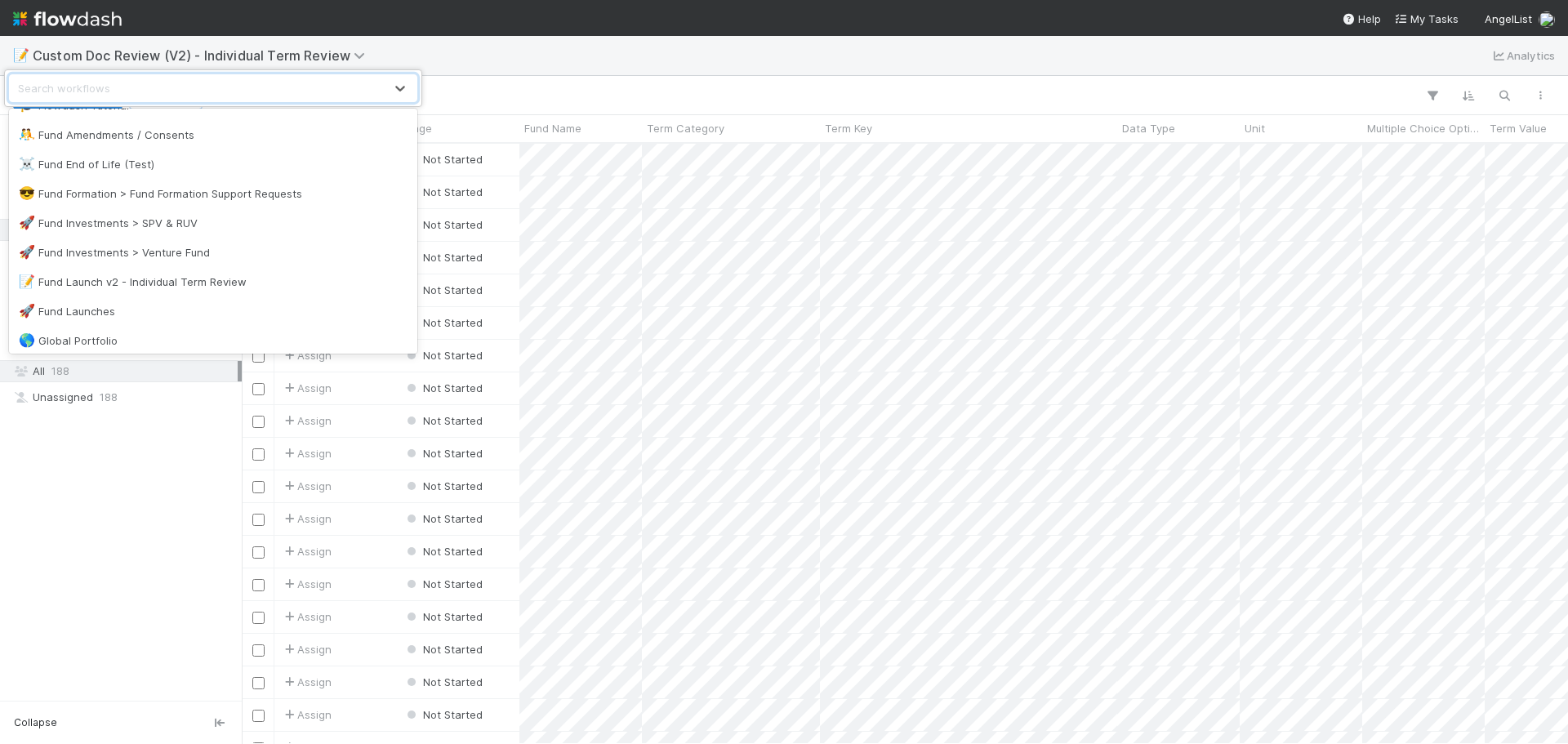
scroll to position [622, 0]
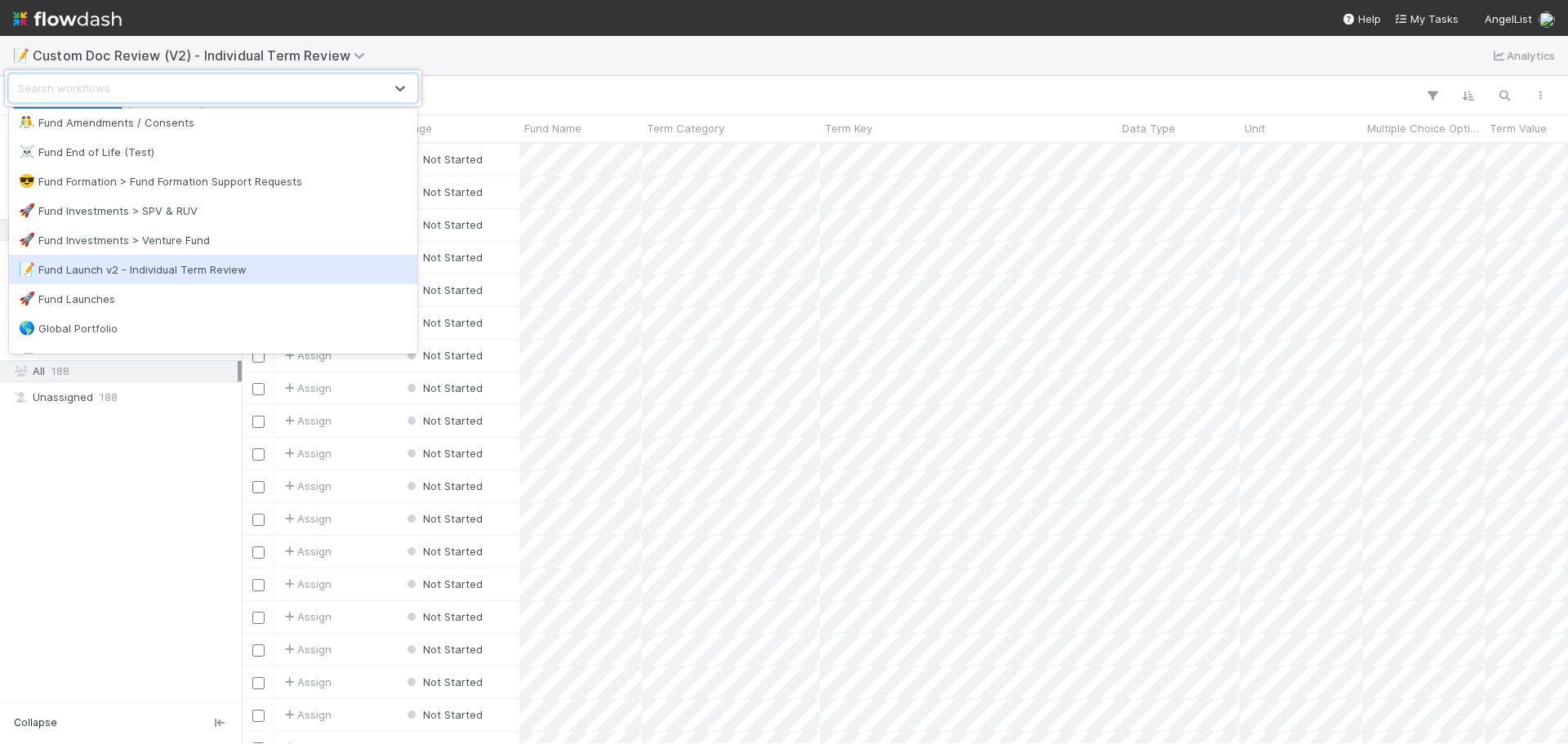
click at [253, 271] on div "📝 Fund Launch v2 - Individual Term Review" at bounding box center [213, 269] width 389 height 16
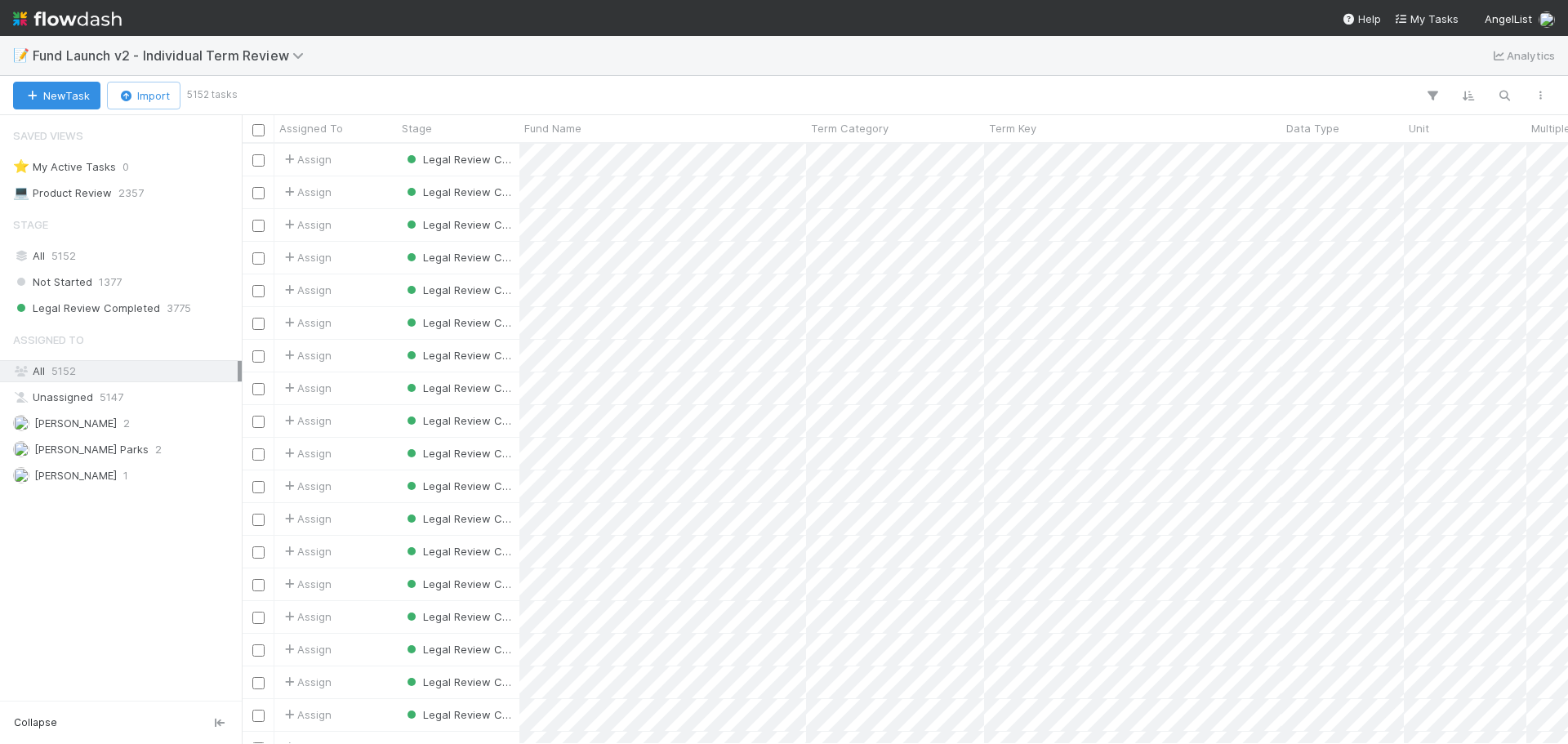
click at [1125, 49] on div "📝 Fund Launch v2 - Individual Term Review Analytics" at bounding box center [784, 55] width 1568 height 39
click at [234, 58] on span "Fund Launch v2 - Individual Term Review" at bounding box center [172, 55] width 280 height 16
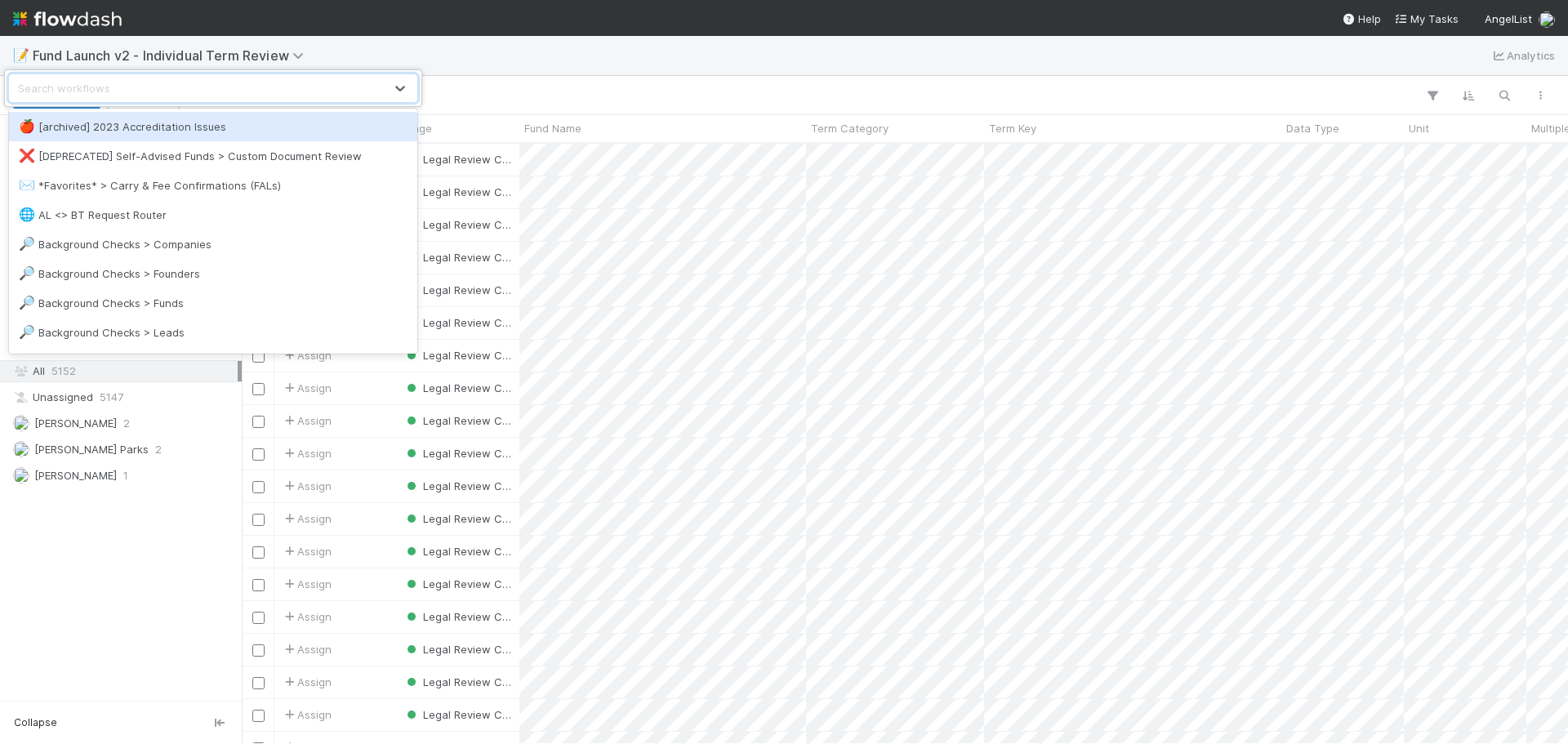
click at [544, 56] on div "option [archived] 2023 Accreditation Issues focused, 1 of 53. 53 results availa…" at bounding box center [784, 372] width 1568 height 744
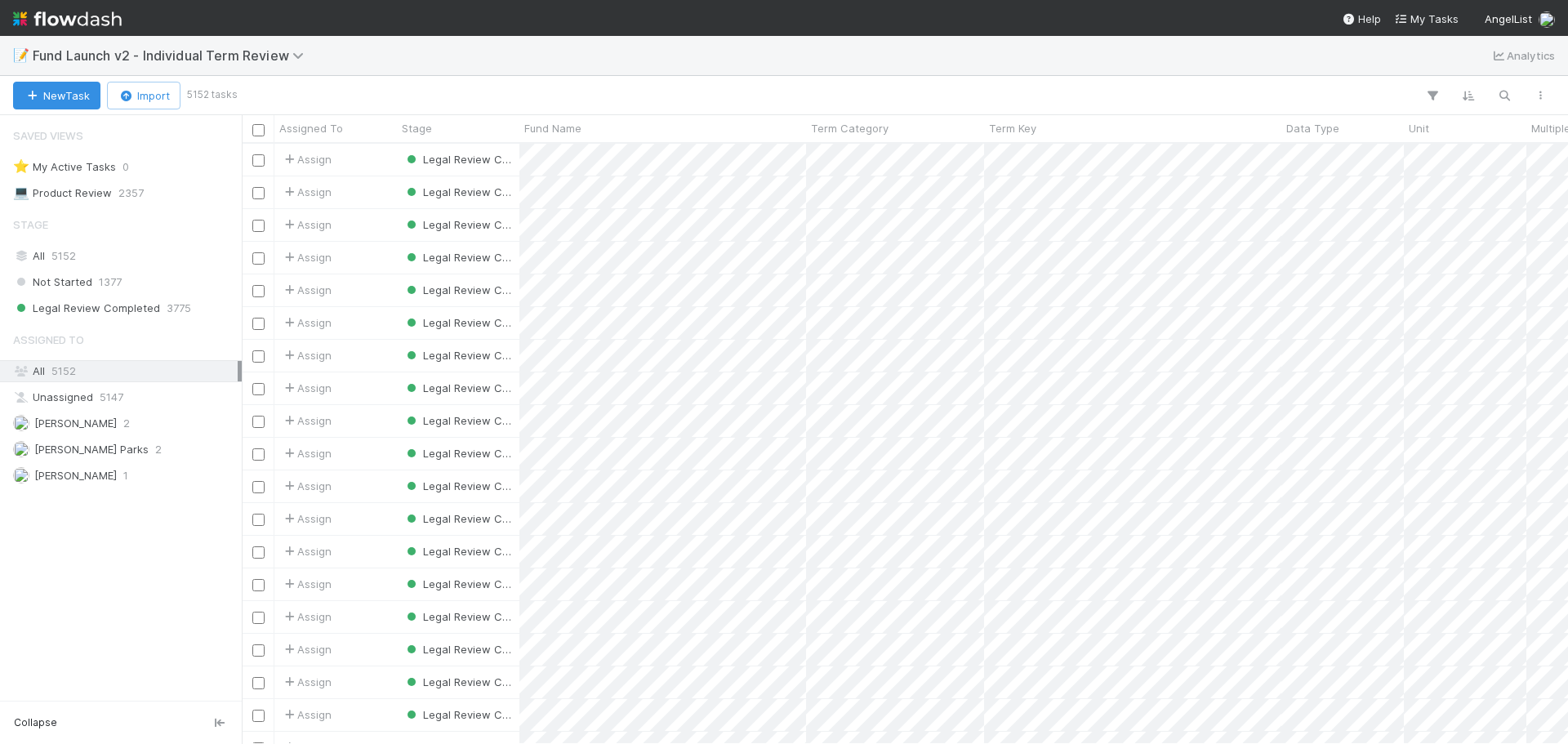
click at [847, 88] on div at bounding box center [896, 95] width 1324 height 21
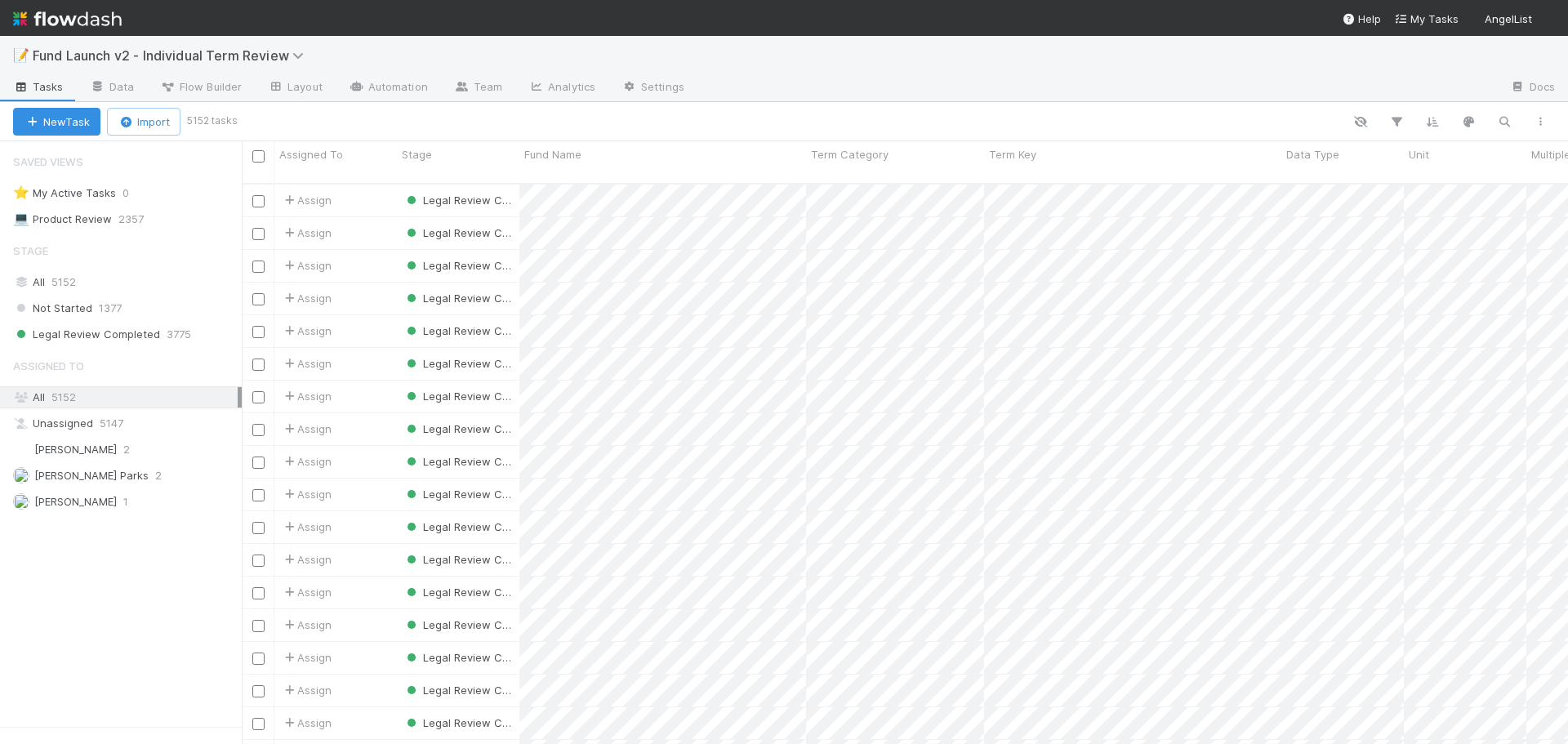
scroll to position [588, 1302]
click at [738, 70] on div "📝 Fund Launch v2 - Individual Term Review" at bounding box center [784, 55] width 1568 height 39
click at [482, 78] on link "Team" at bounding box center [478, 88] width 74 height 26
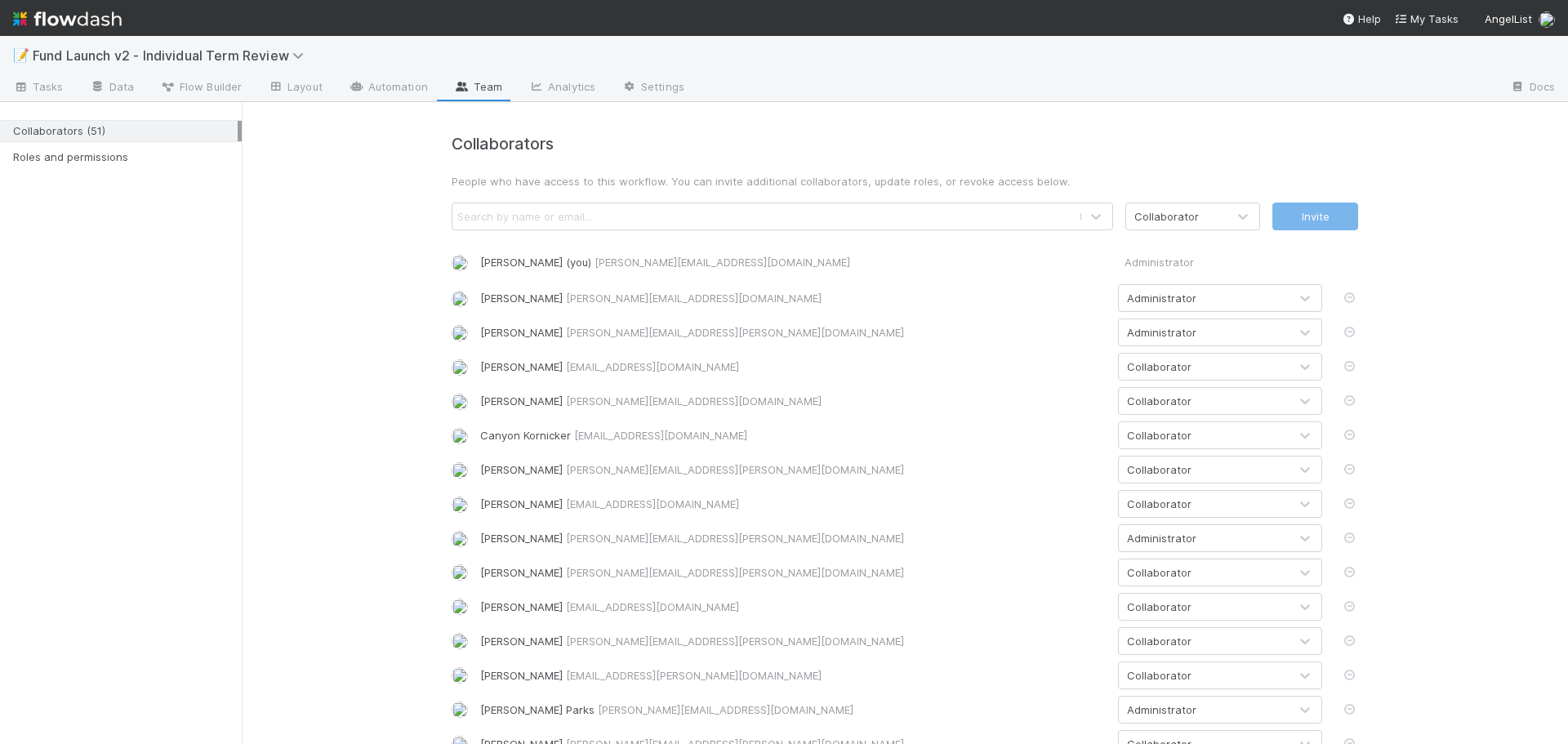
click at [624, 217] on div "Search by name or email..." at bounding box center [765, 216] width 627 height 26
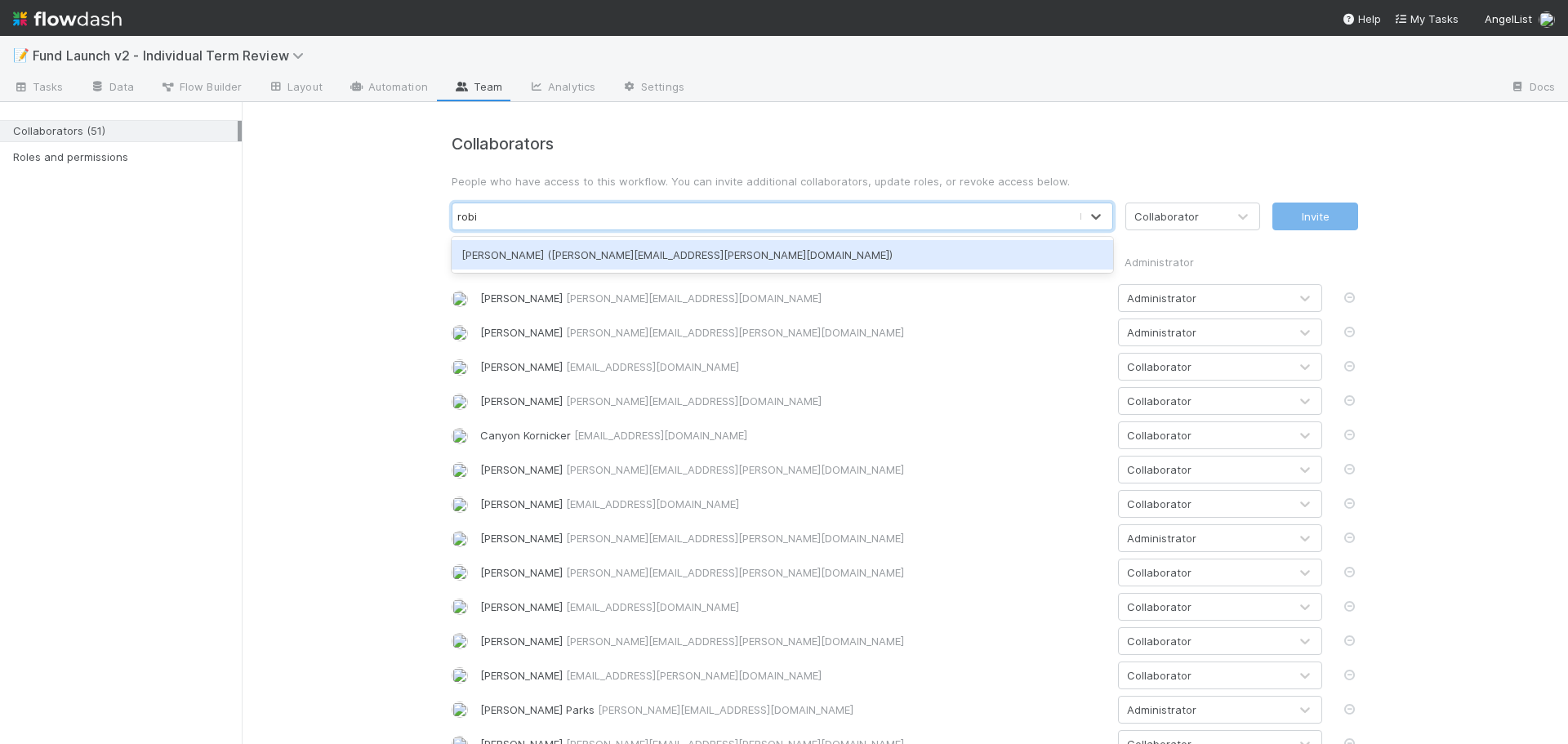
type input "robin"
click at [628, 251] on div "Robin Sosnow (robin.sosnow@angellist.com)" at bounding box center [783, 254] width 662 height 29
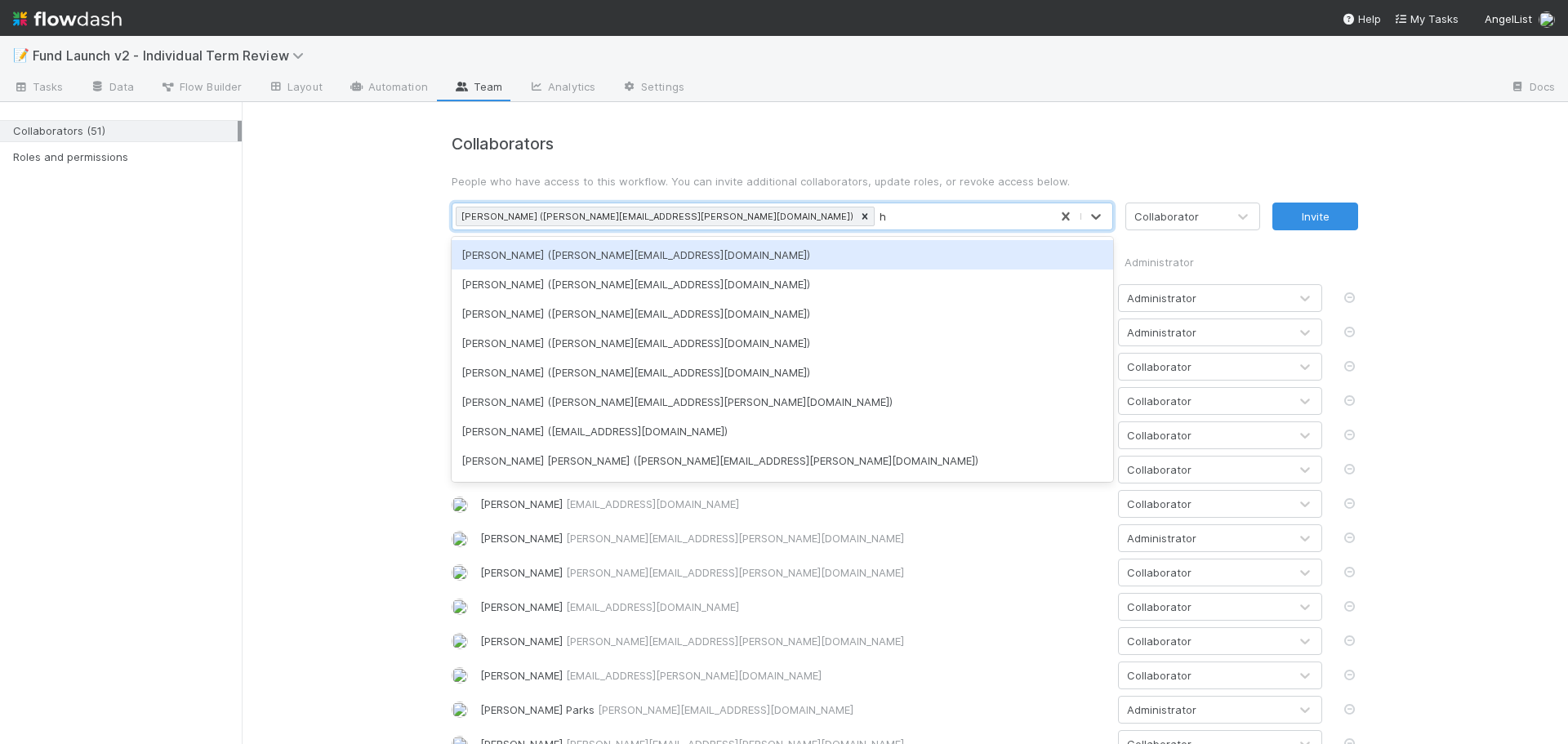
type input "hy"
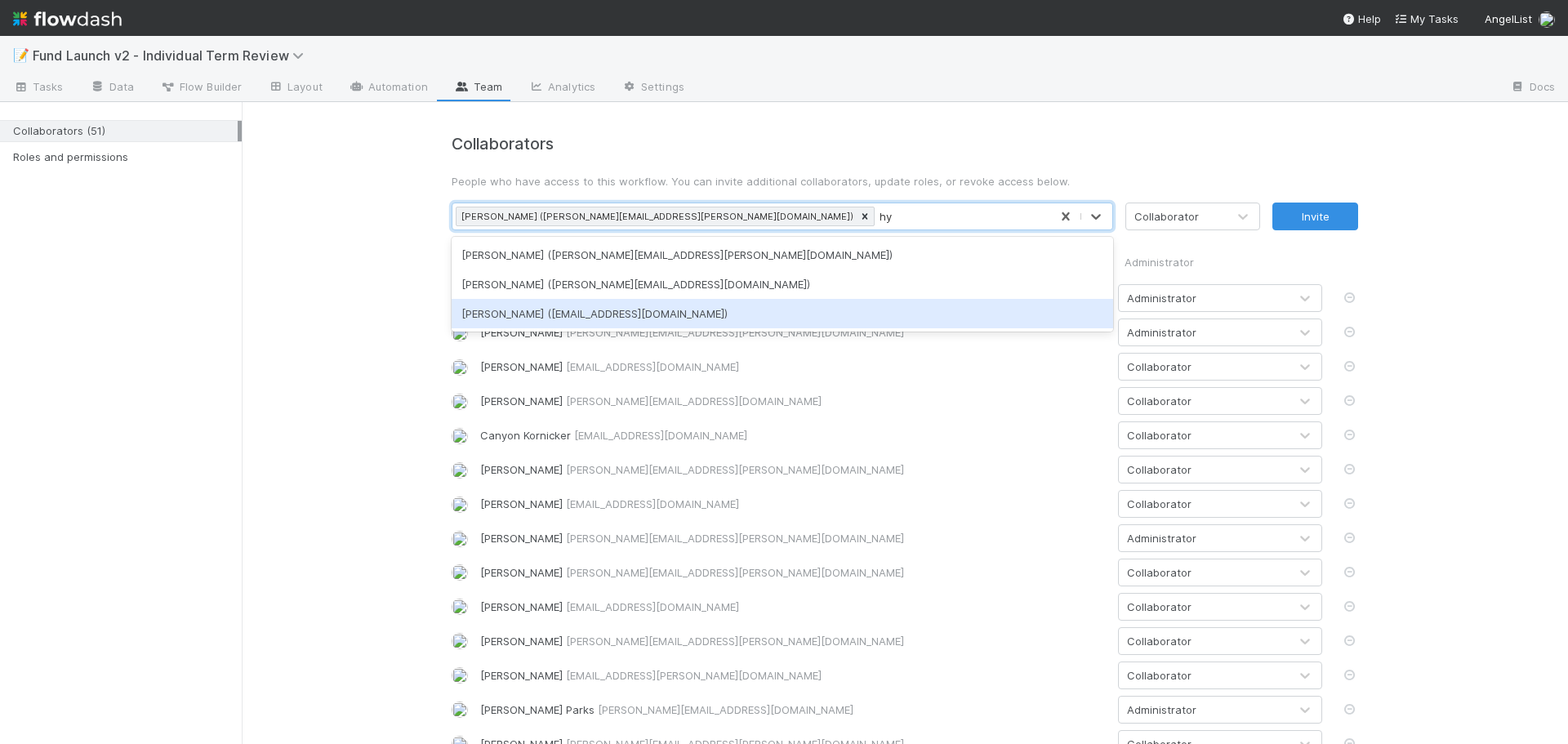
click at [634, 317] on div "Hye Jin Koh (hye.jin@angellist.com)" at bounding box center [783, 313] width 662 height 29
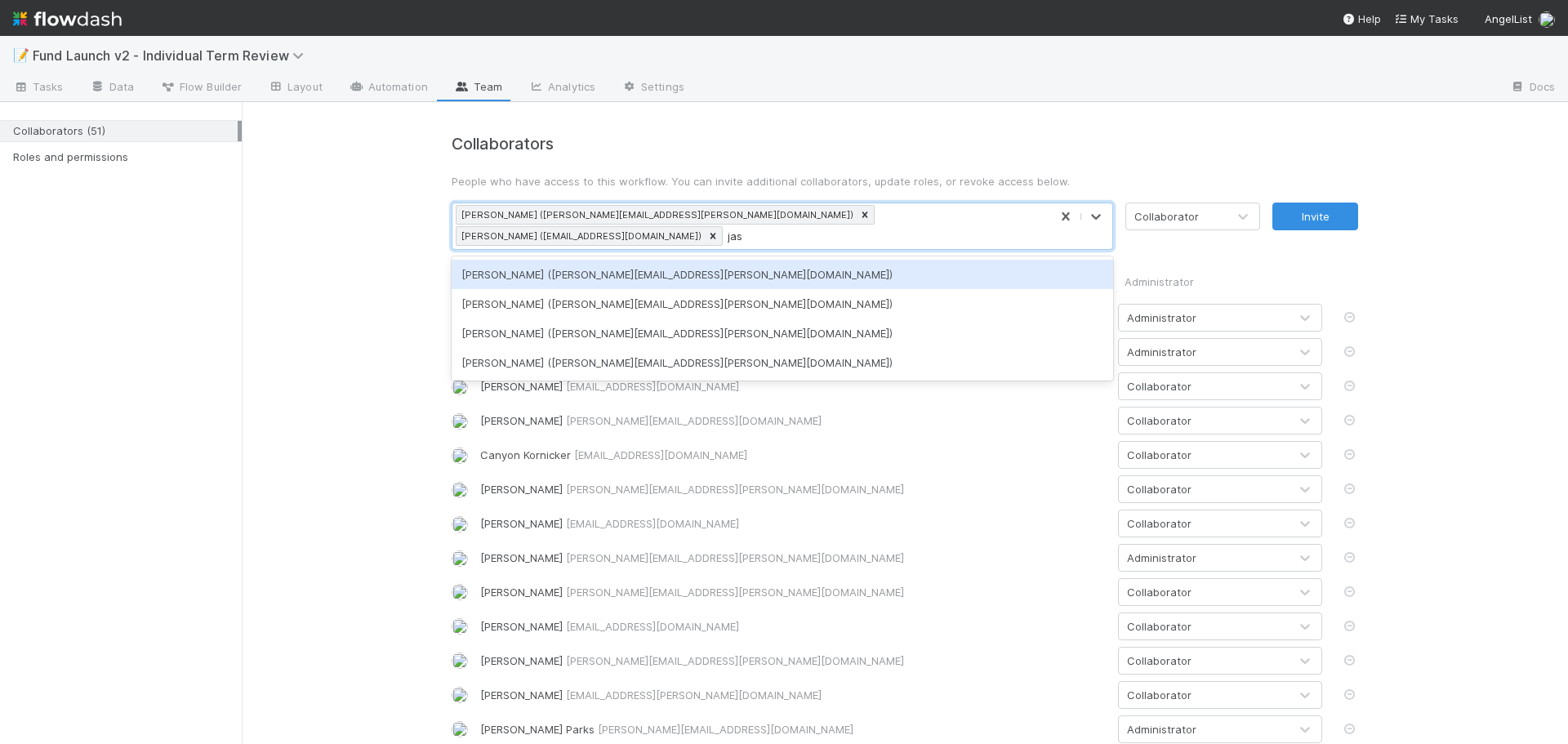
type input "jason"
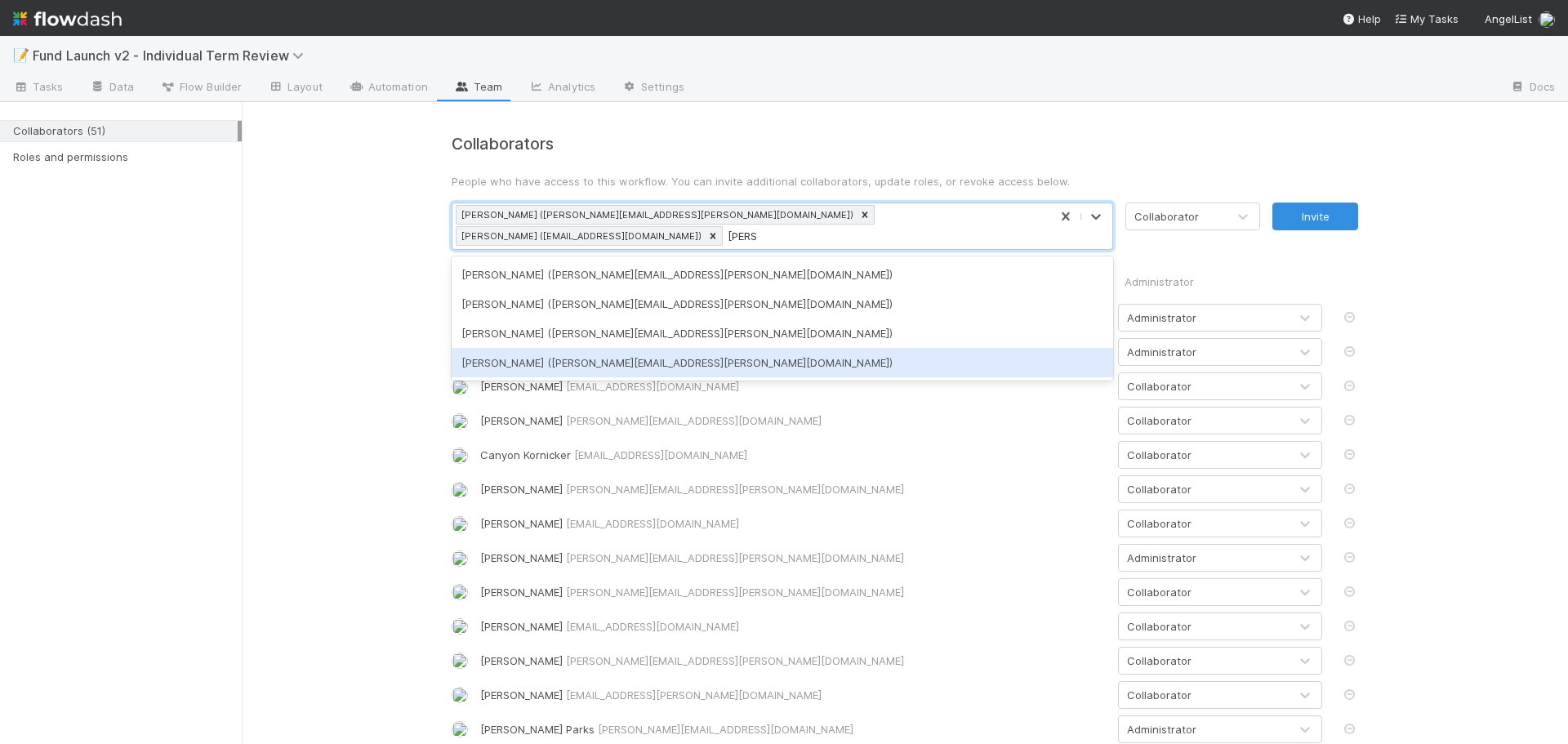
click at [693, 348] on div "Jason Siev (jason.siev@angellist.com)" at bounding box center [783, 362] width 662 height 29
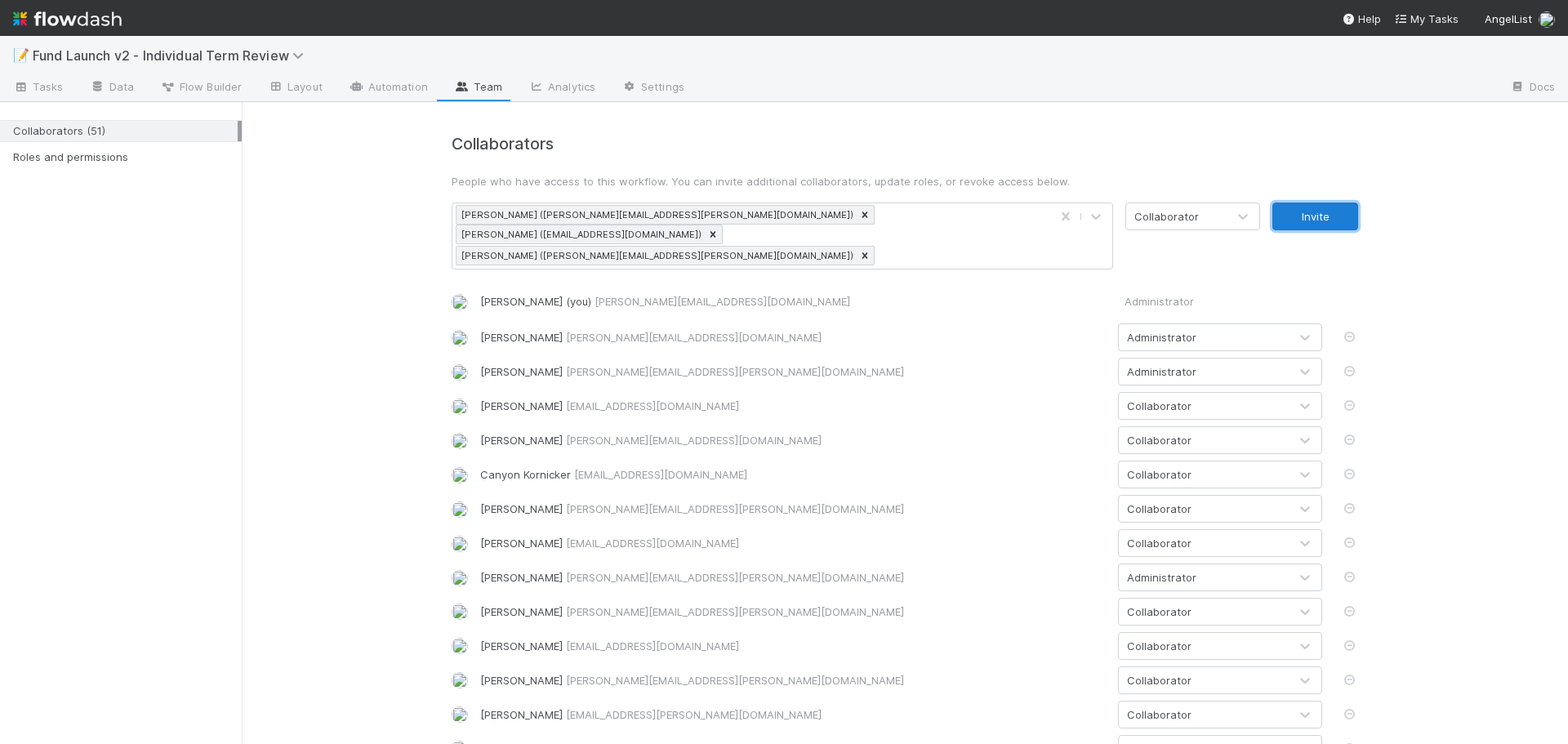
click at [1337, 216] on button "Invite" at bounding box center [1315, 216] width 86 height 28
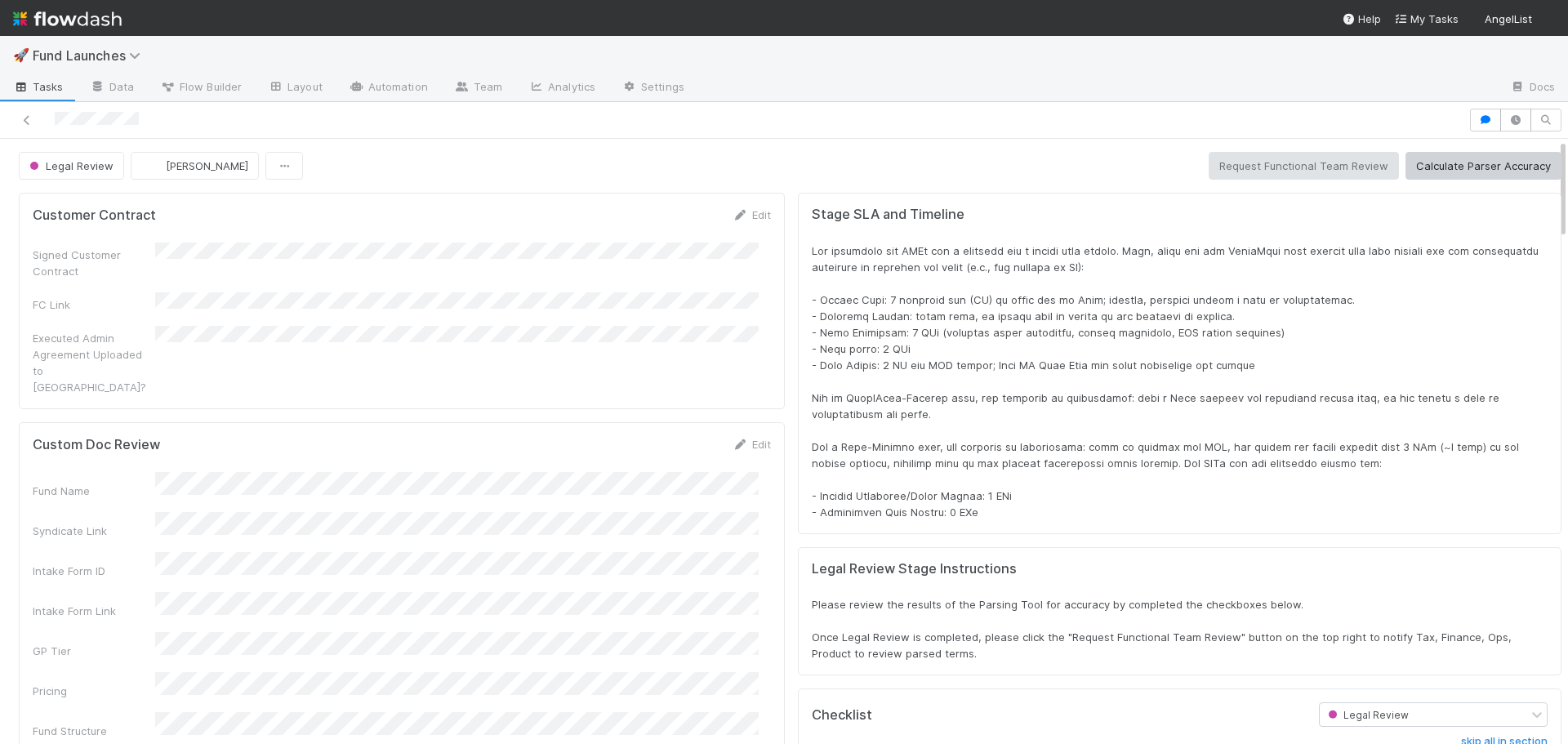
scroll to position [320, 1478]
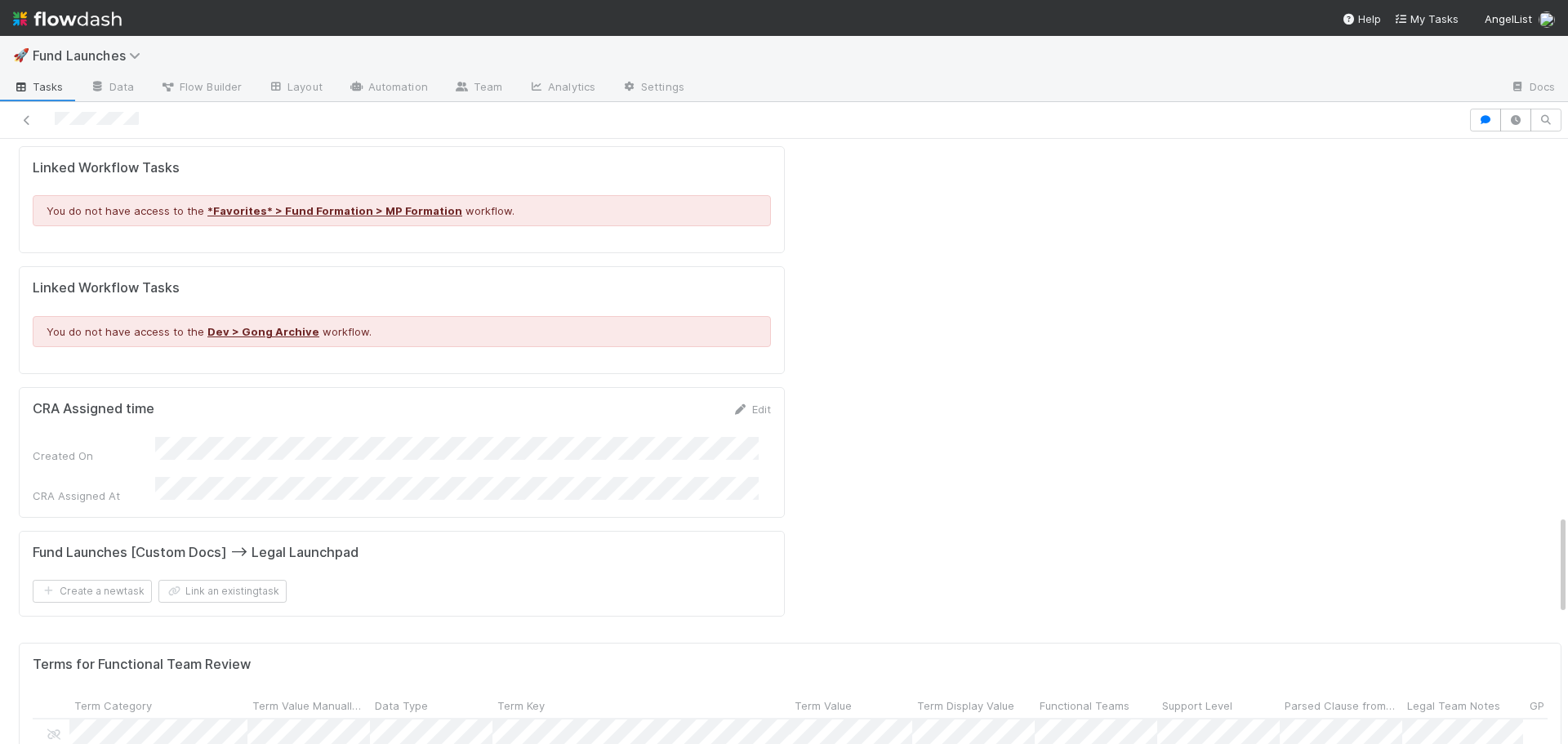
scroll to position [2287, 0]
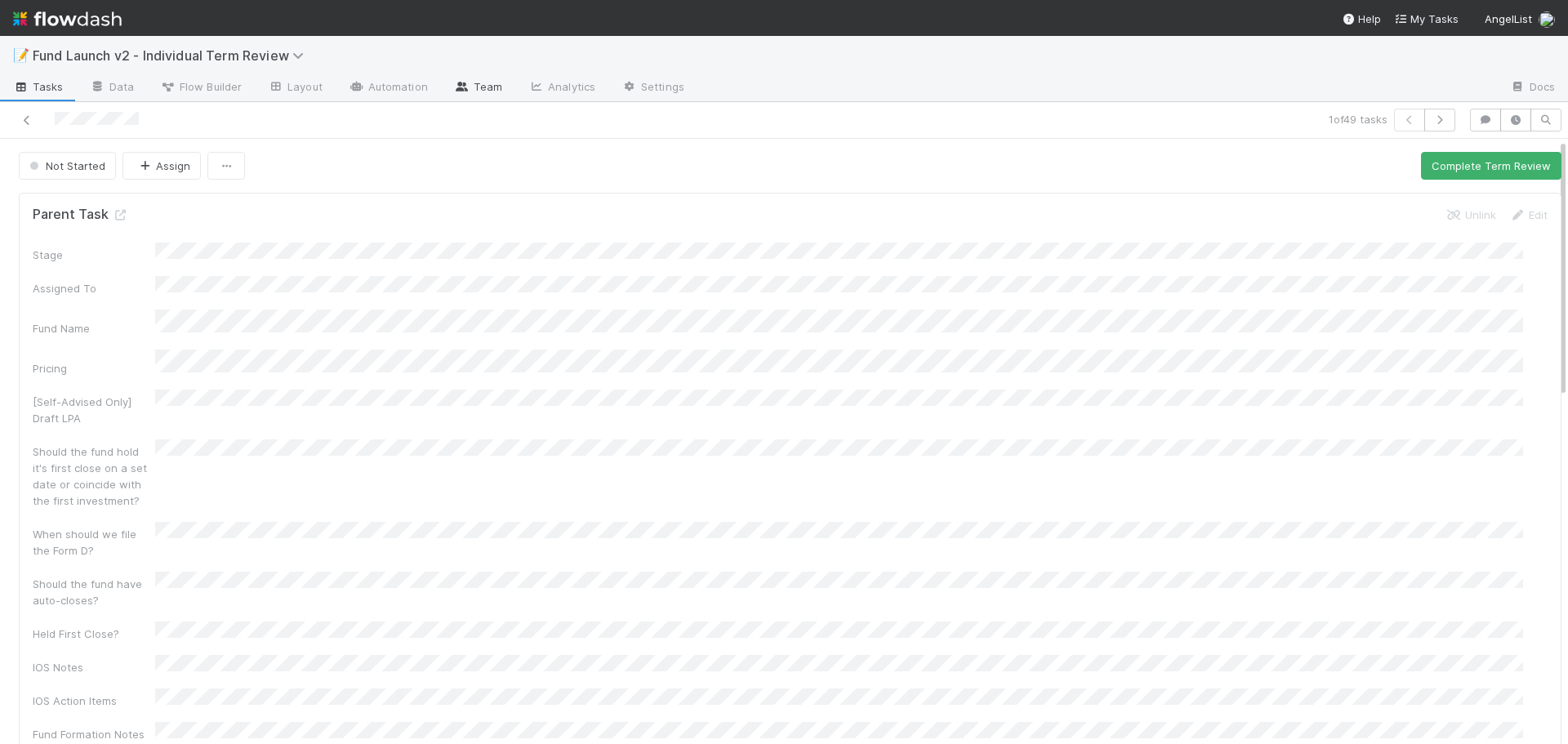
click at [488, 89] on link "Team" at bounding box center [478, 88] width 74 height 26
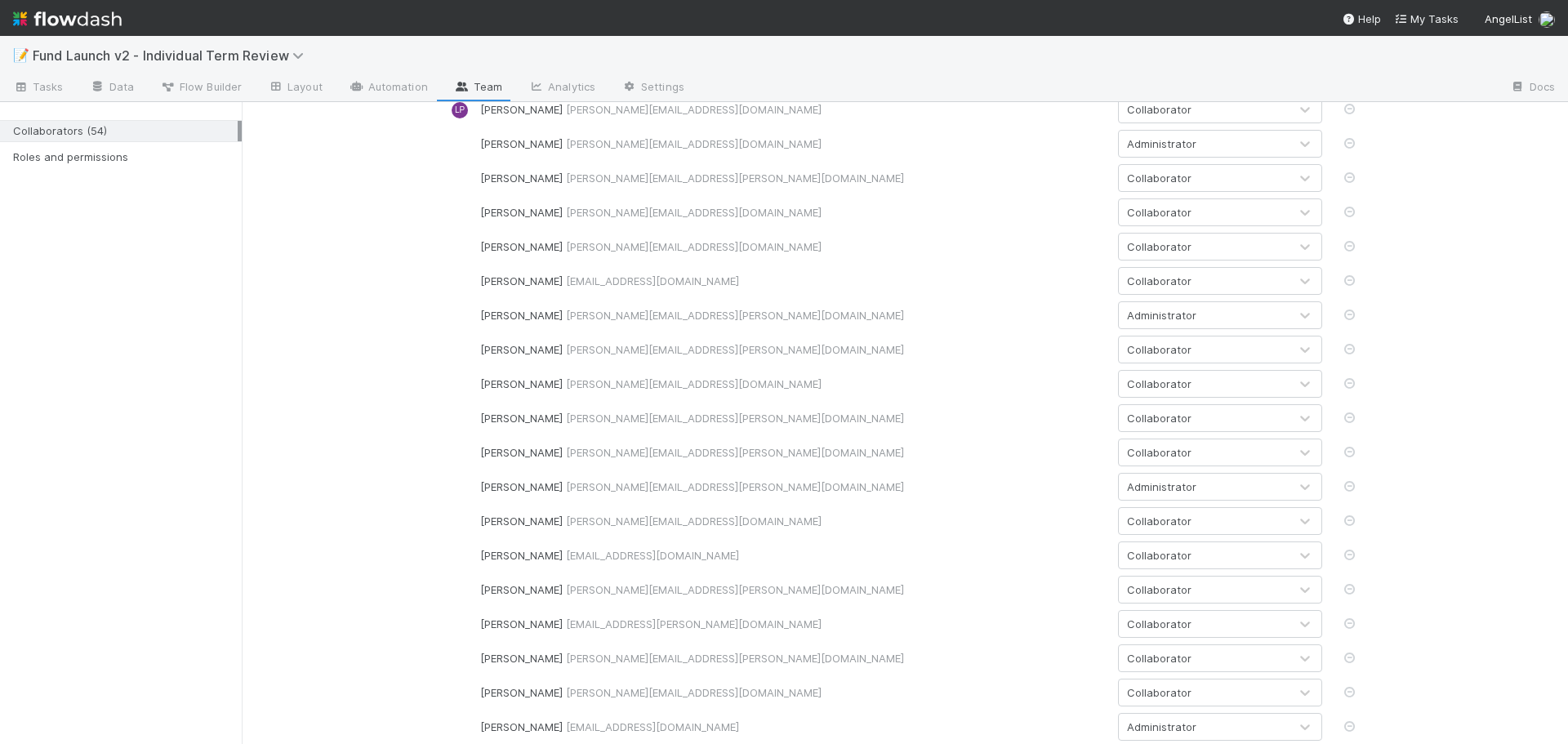
scroll to position [1290, 0]
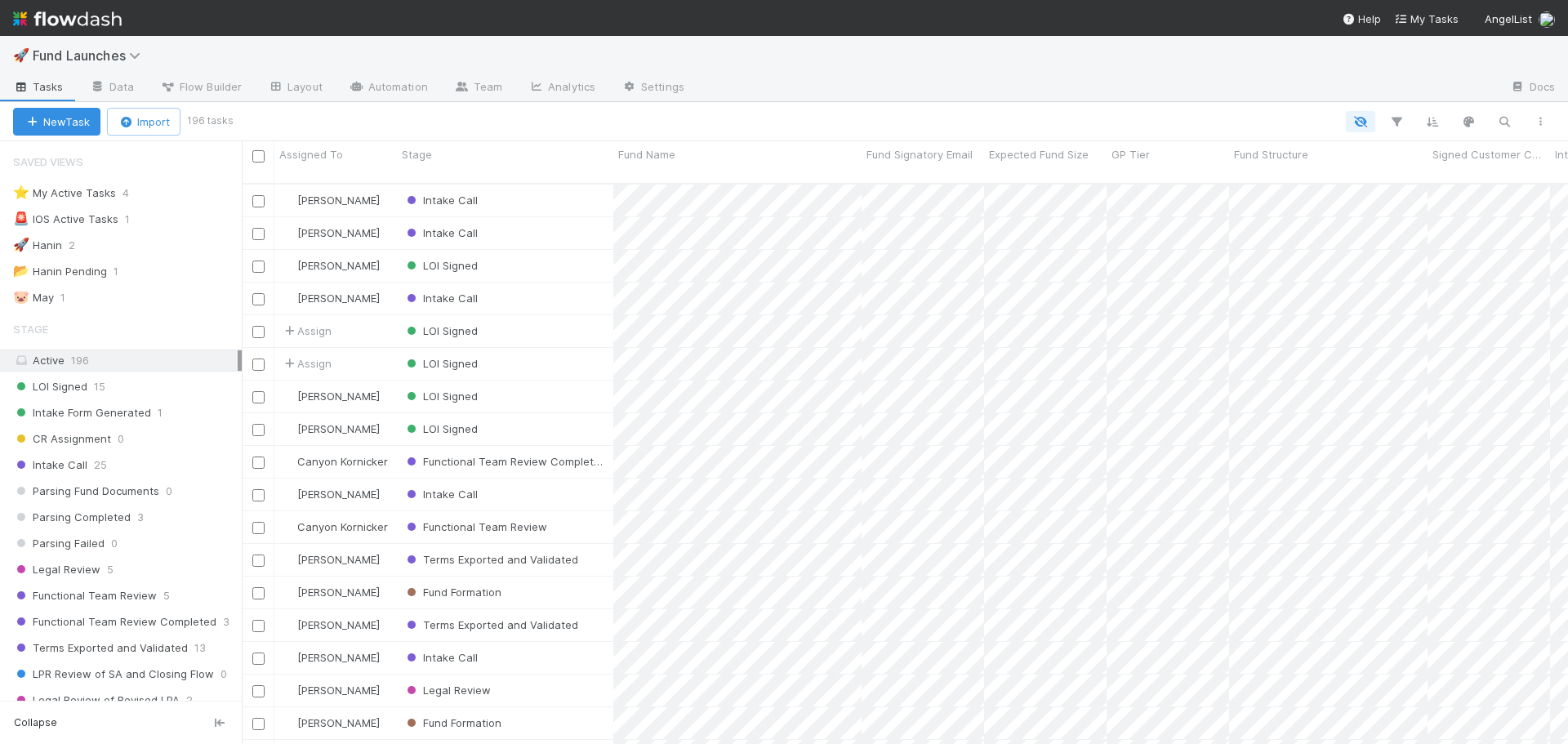
scroll to position [562, 1314]
click at [89, 51] on span "Fund Launches" at bounding box center [90, 55] width 116 height 16
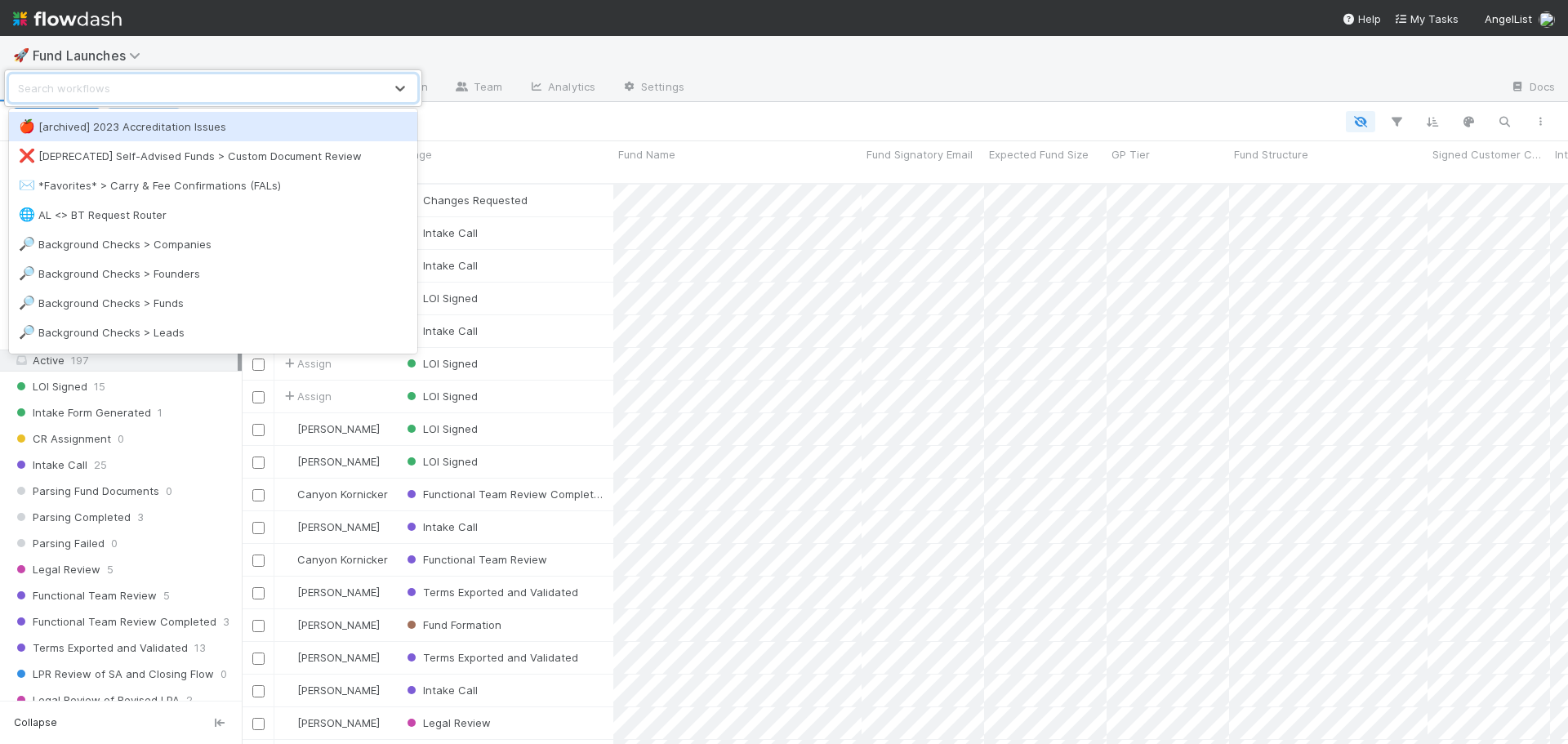
click at [502, 44] on div "option [archived] 2023 Accreditation Issues focused, 1 of 53. 53 results availa…" at bounding box center [784, 372] width 1568 height 744
